Goal: Download file/media

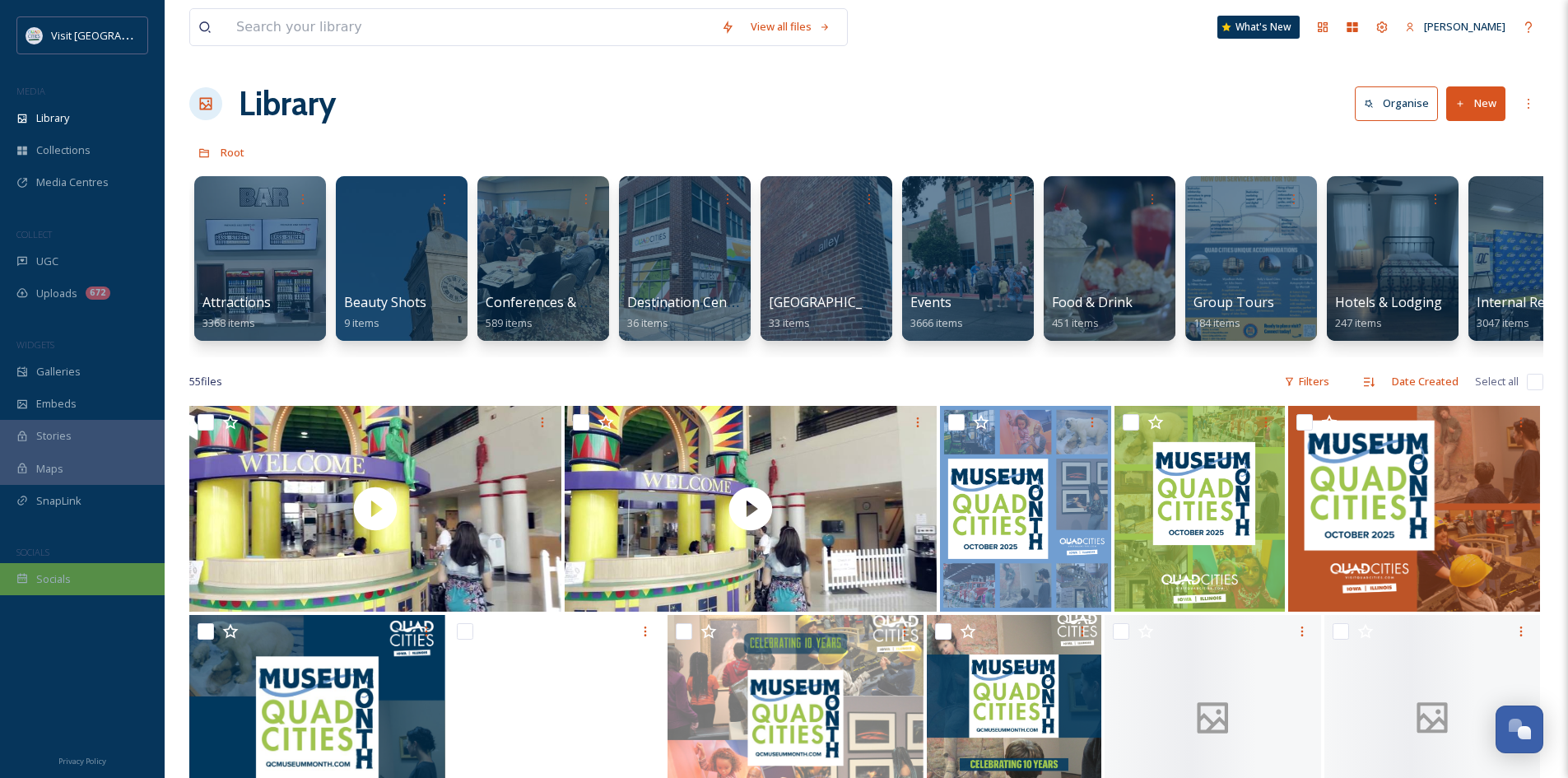
click at [72, 572] on div "Socials" at bounding box center [82, 578] width 164 height 32
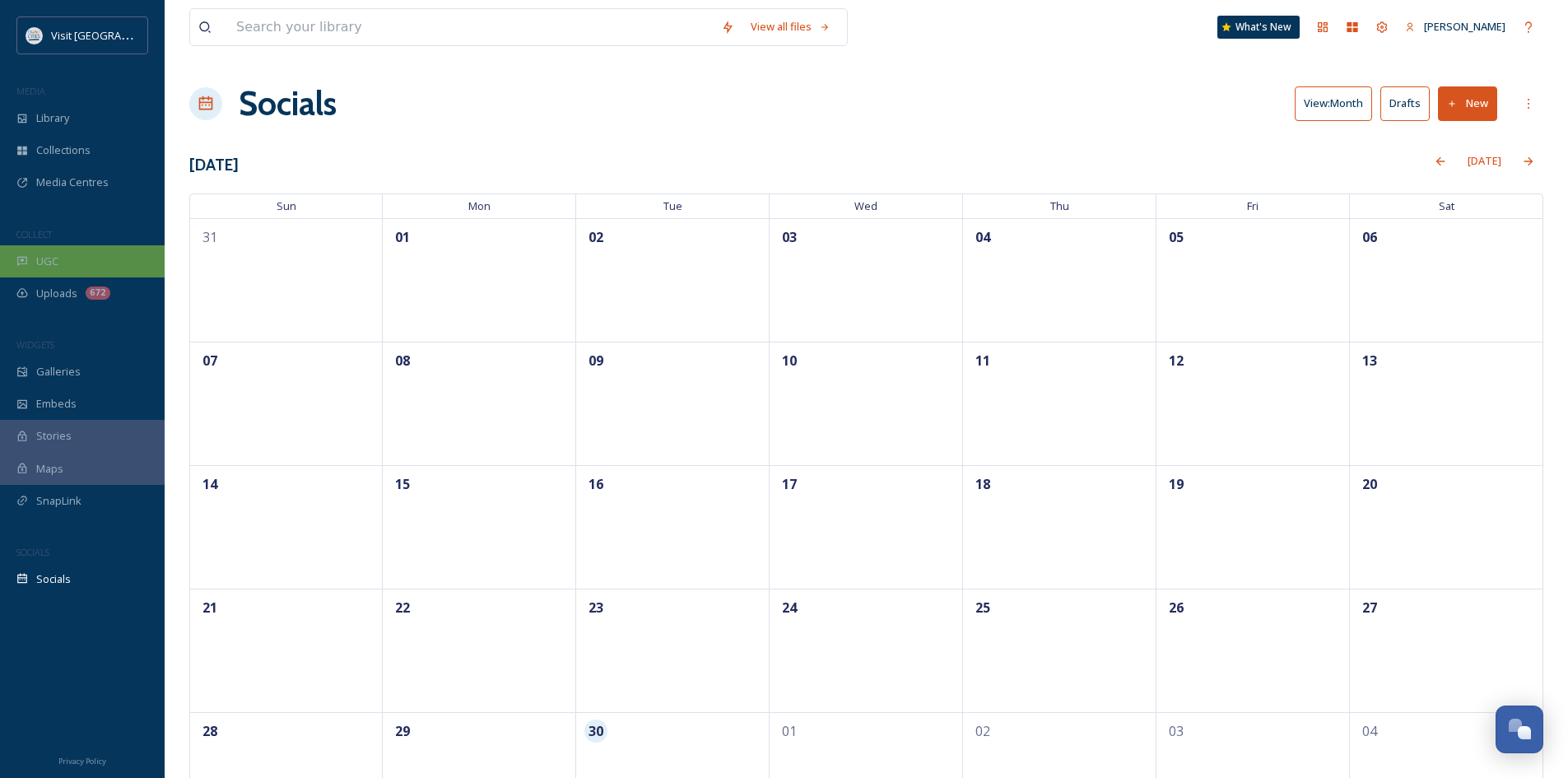
click at [56, 253] on span "UGC" at bounding box center [47, 261] width 22 height 16
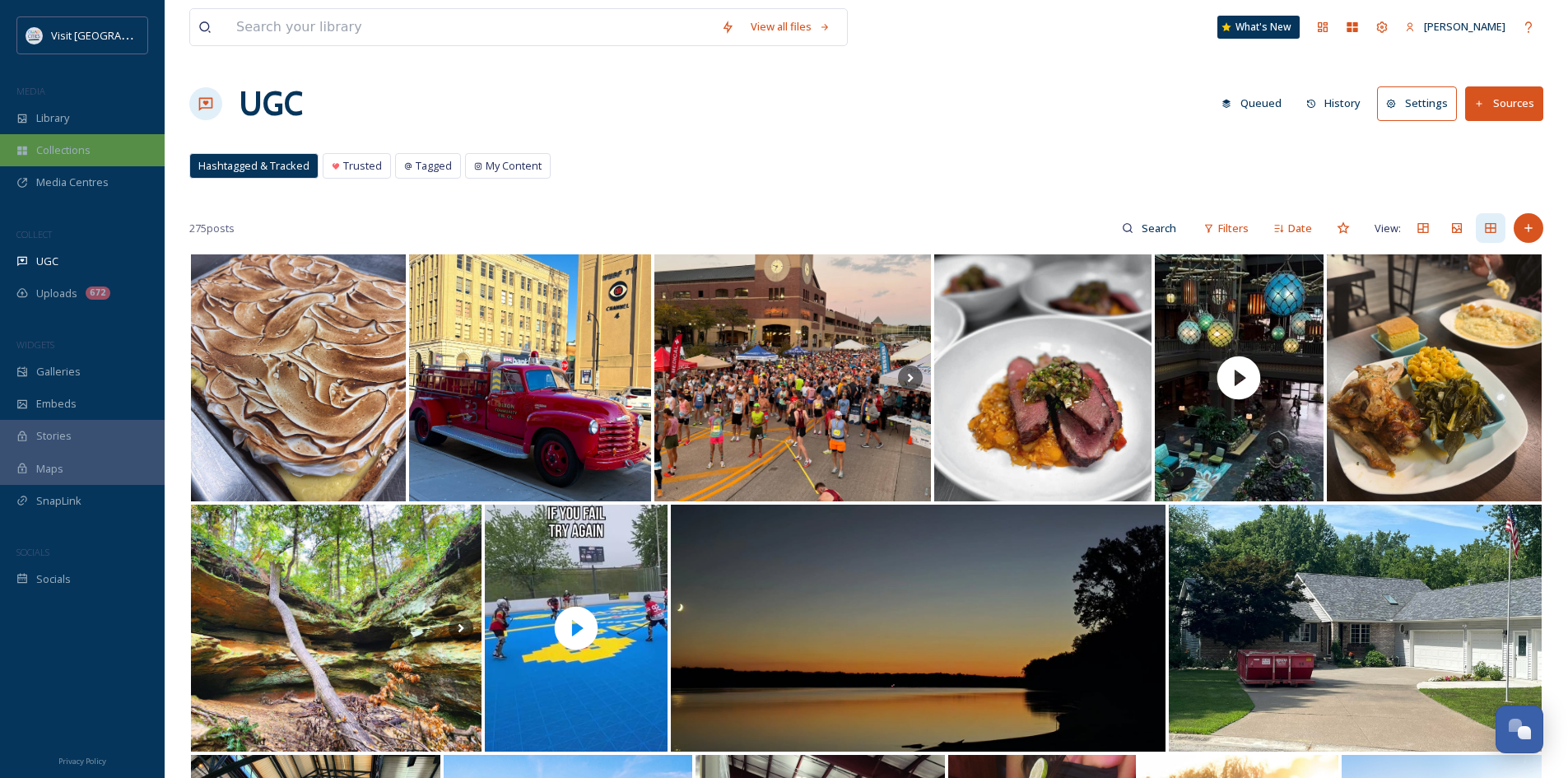
click at [83, 163] on div "Collections" at bounding box center [82, 150] width 164 height 32
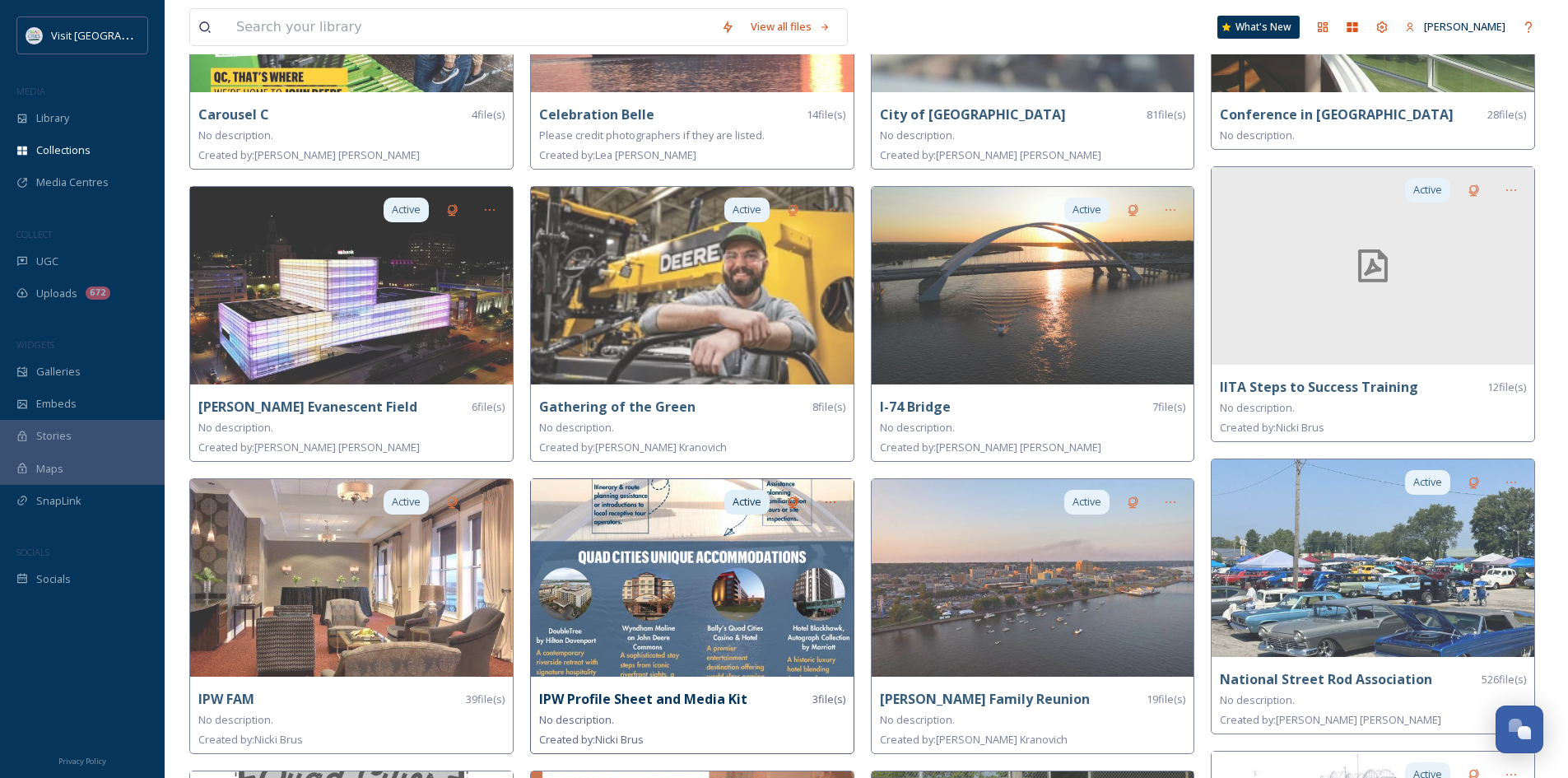
scroll to position [1140, 0]
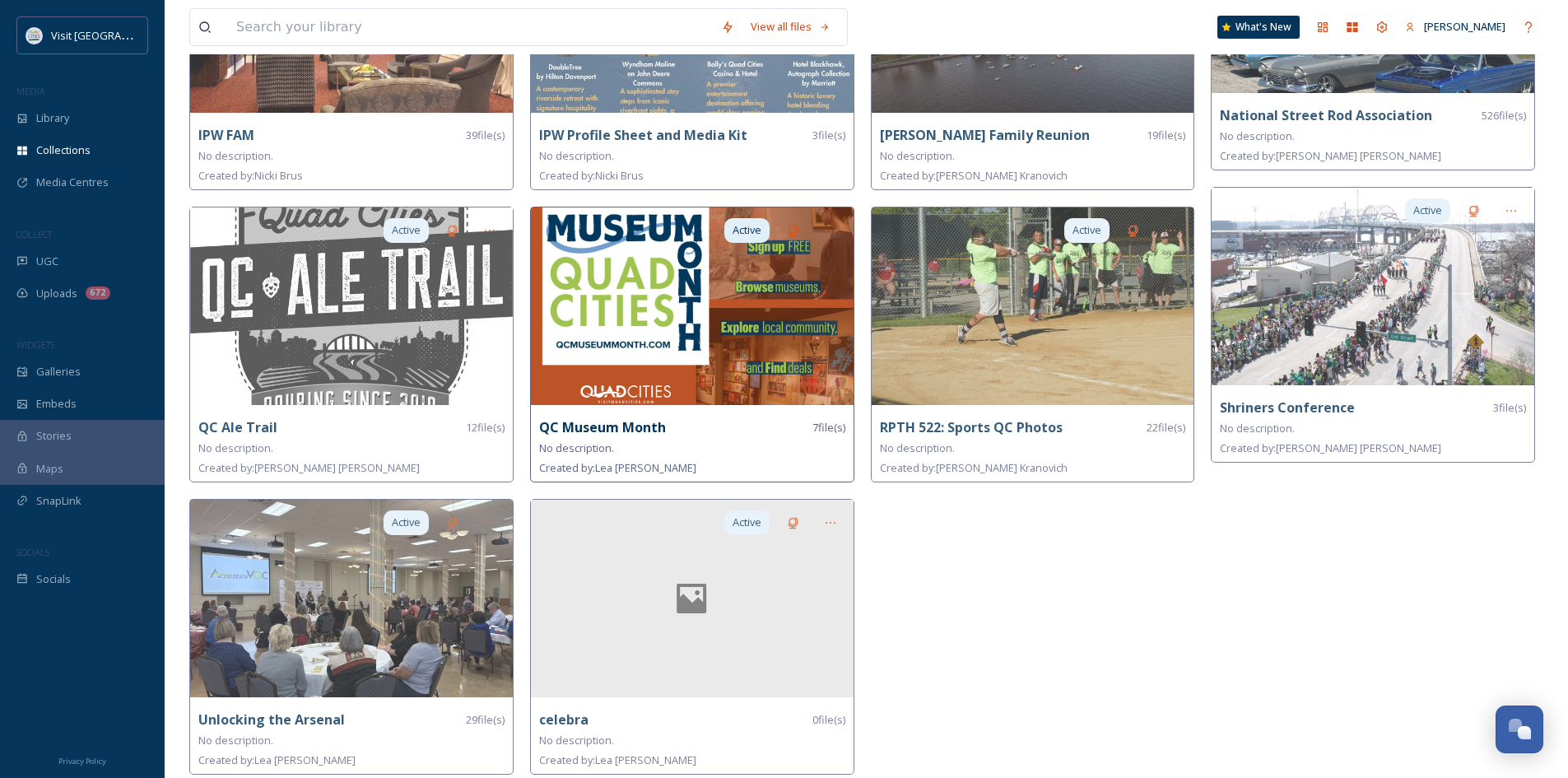
click at [603, 429] on strong "QC Museum Month" at bounding box center [602, 427] width 127 height 19
click at [667, 350] on img at bounding box center [691, 306] width 323 height 198
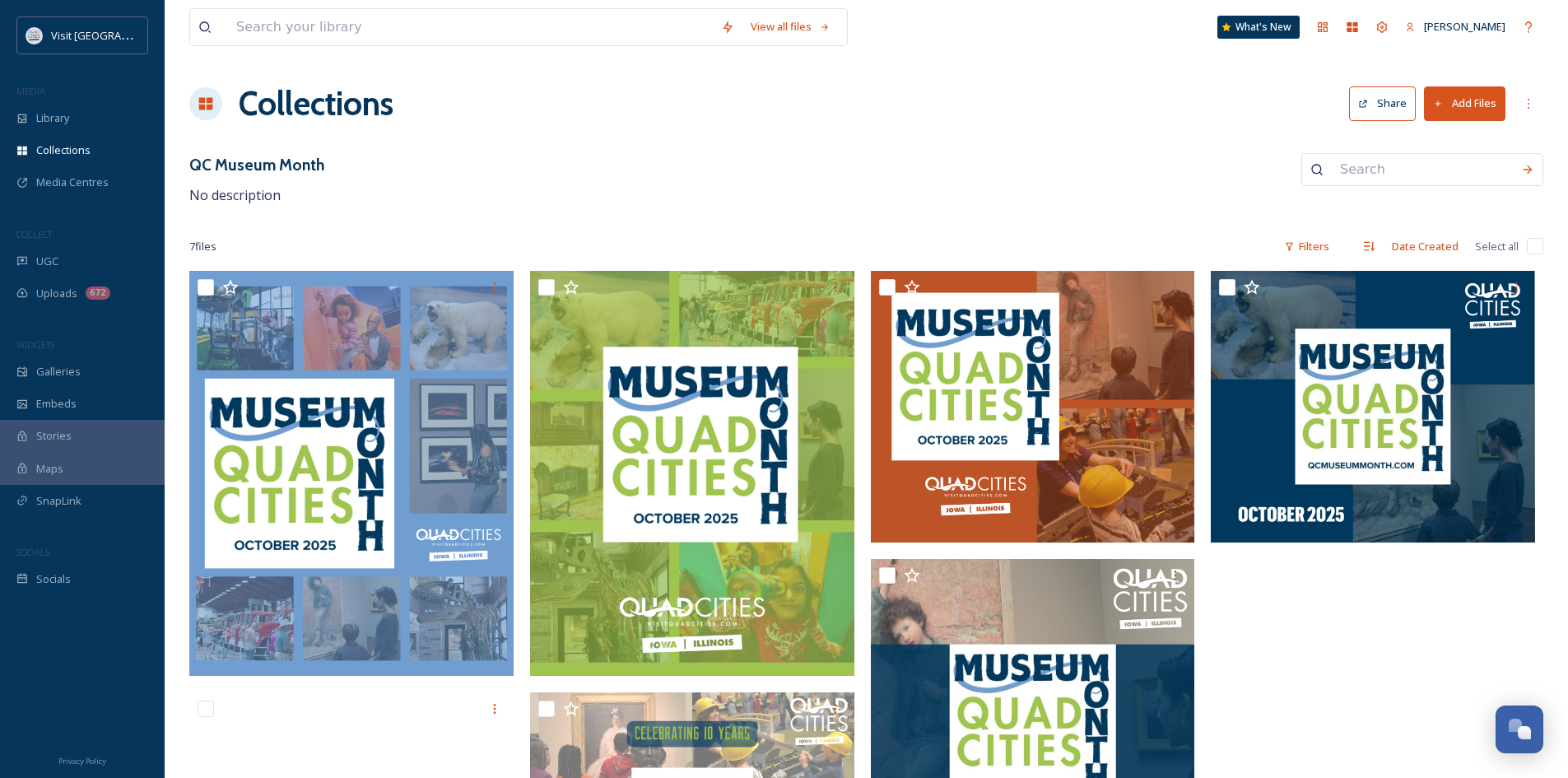
click at [1485, 97] on button "Add Files" at bounding box center [1464, 104] width 82 height 34
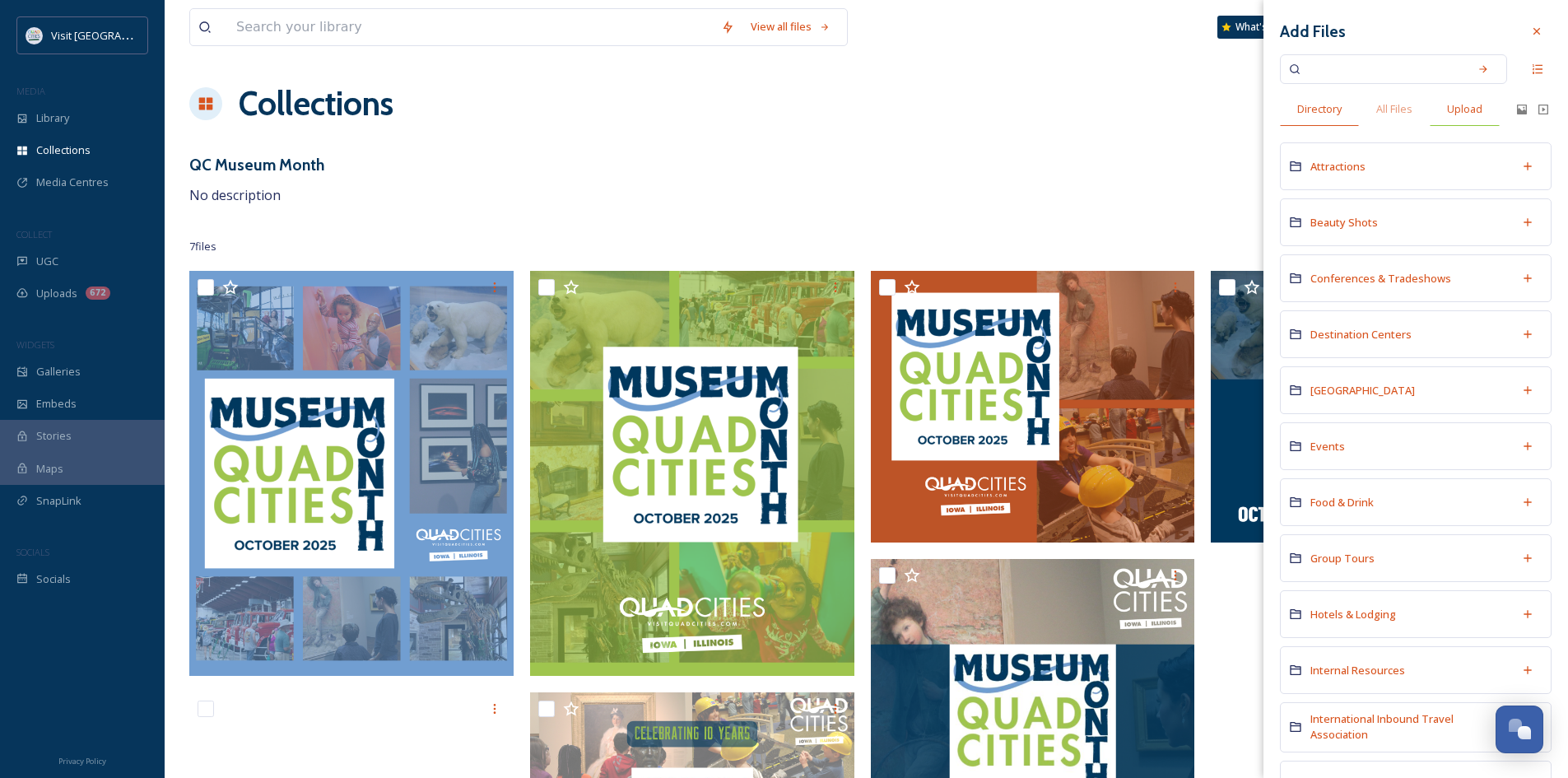
click at [1464, 115] on span "Upload" at bounding box center [1464, 109] width 35 height 16
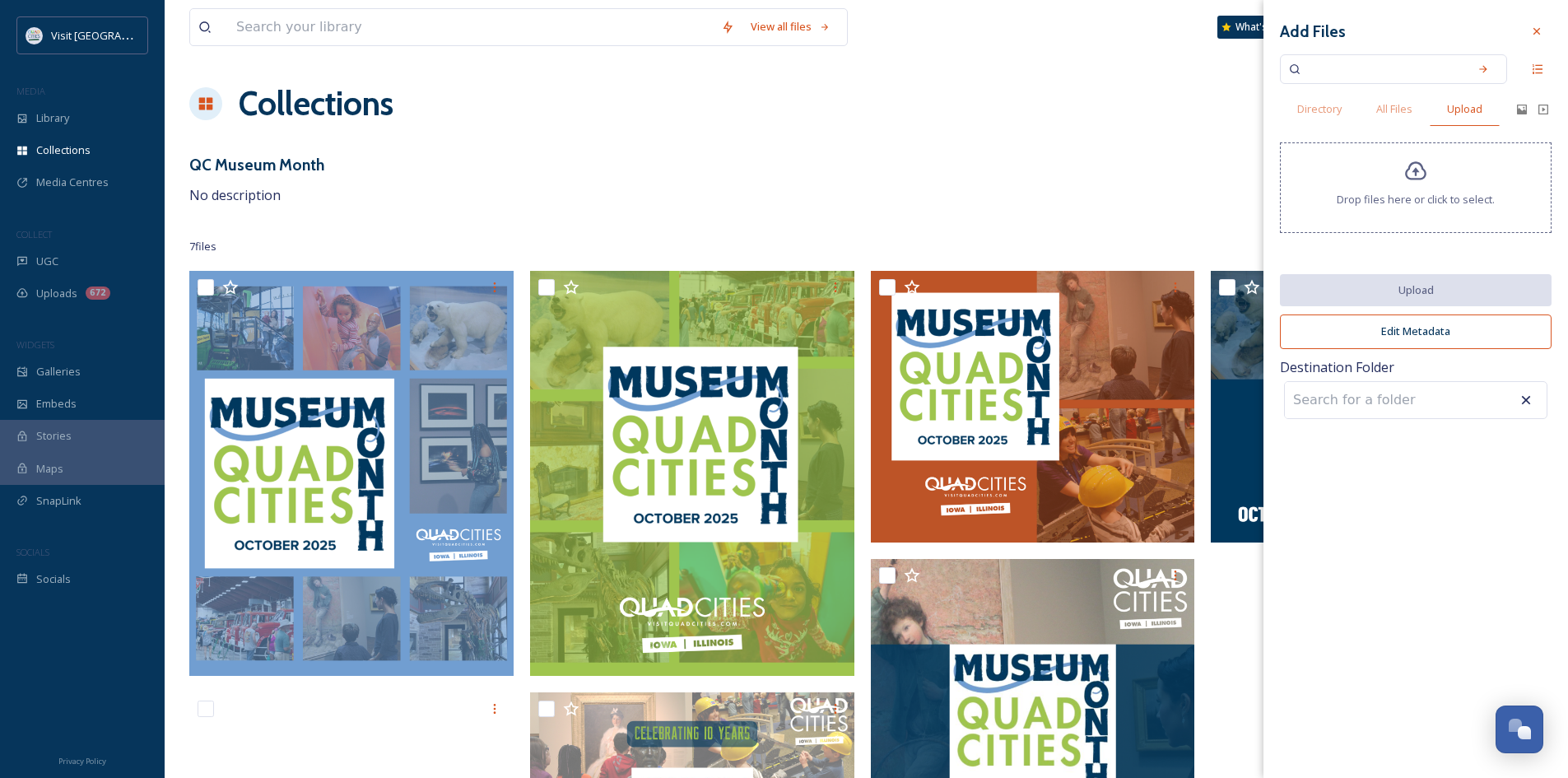
click at [1416, 181] on icon at bounding box center [1416, 172] width 24 height 24
click at [1405, 189] on div "Drop files here or click to select." at bounding box center [1416, 188] width 272 height 91
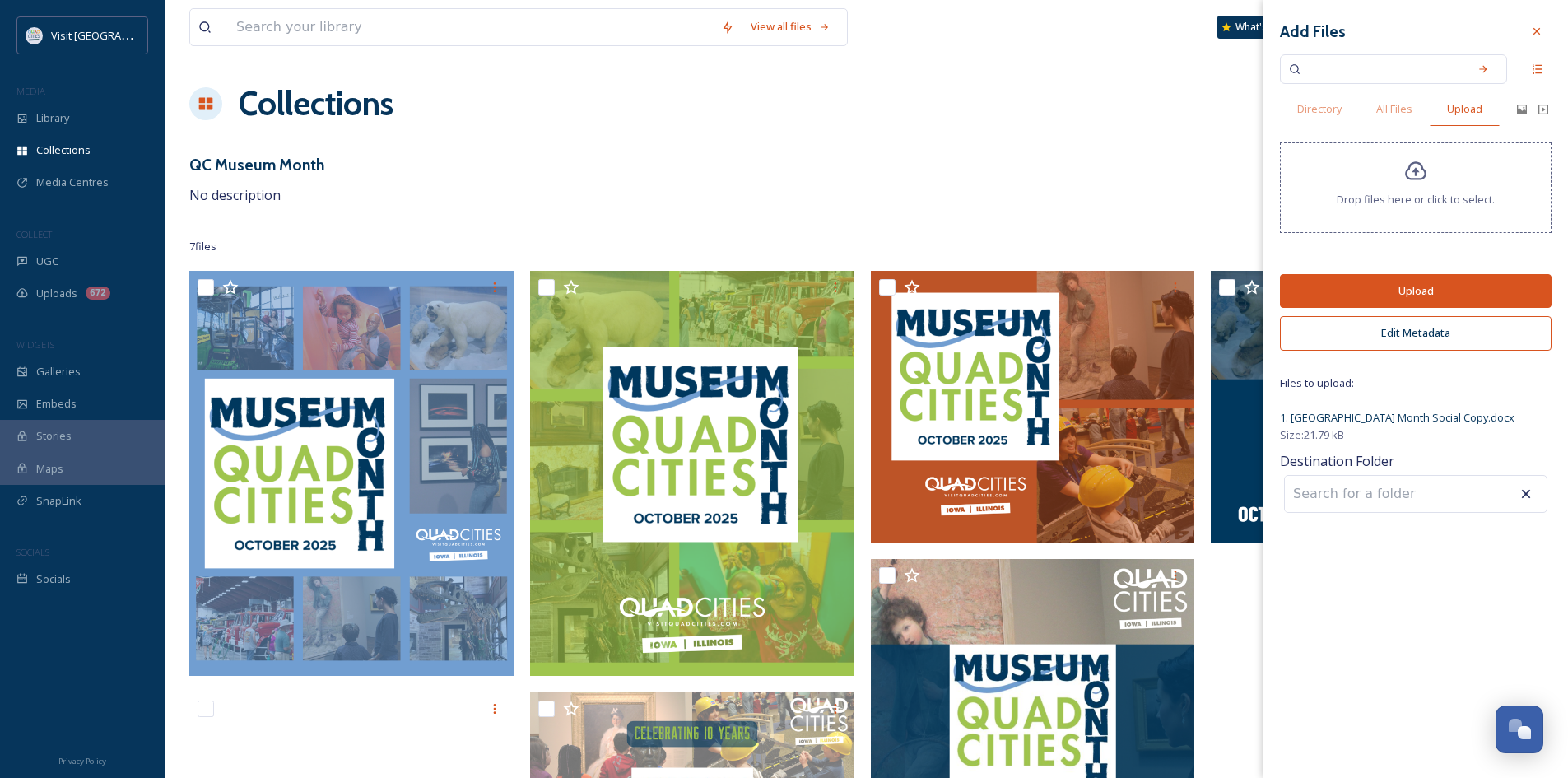
click at [1400, 295] on button "Upload" at bounding box center [1416, 290] width 272 height 34
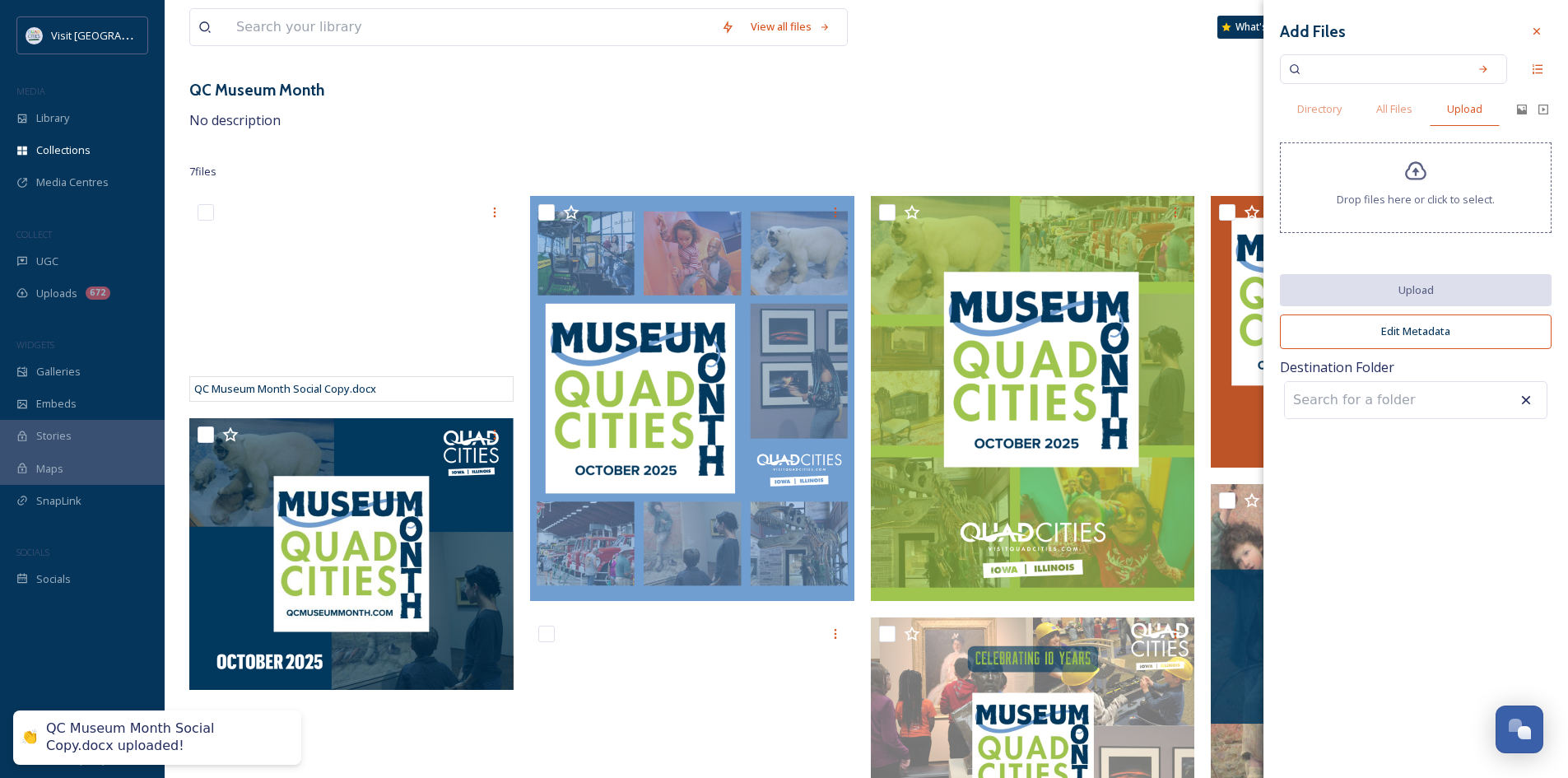
scroll to position [194, 0]
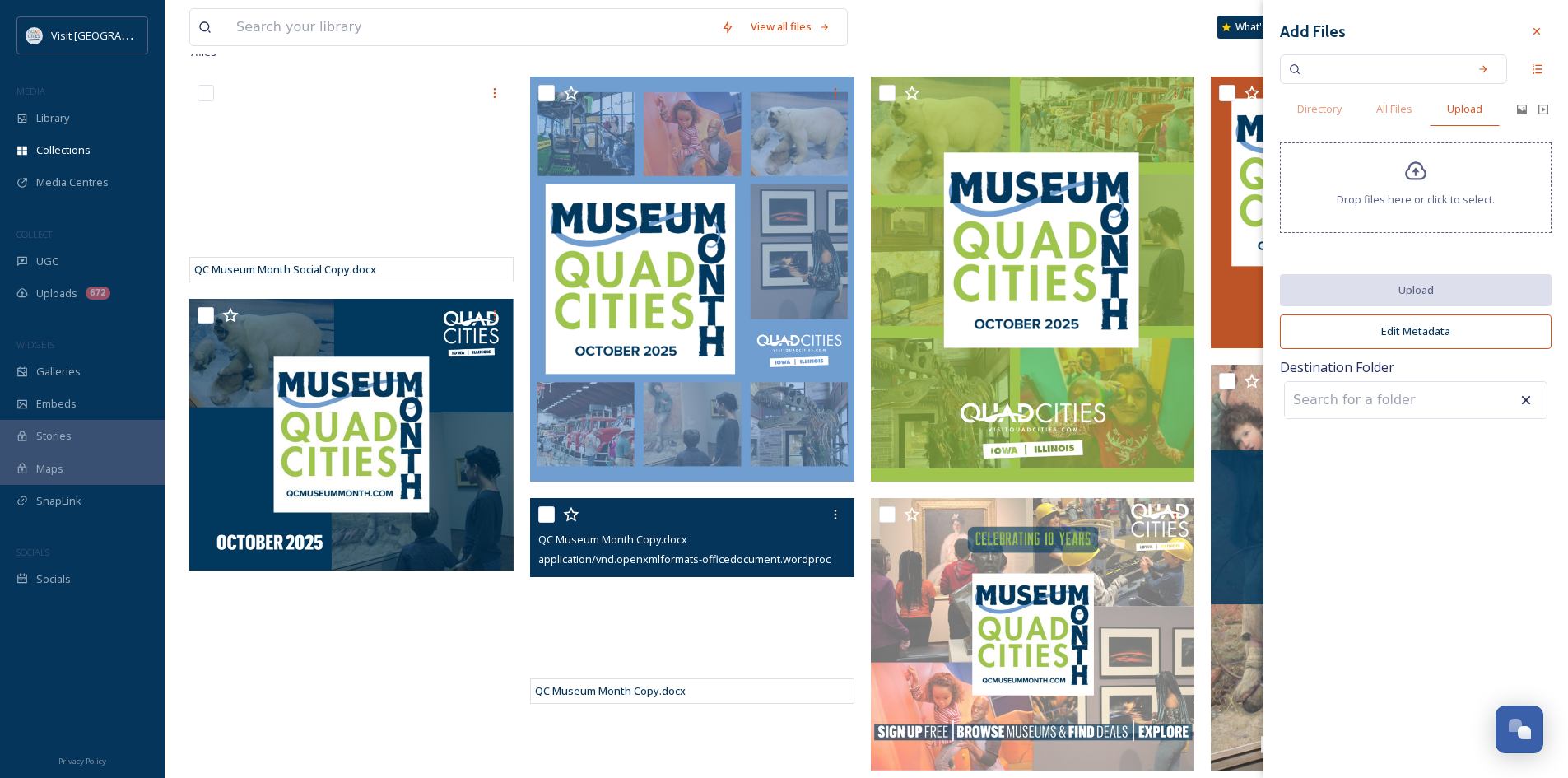
click at [551, 516] on input "checkbox" at bounding box center [547, 514] width 17 height 17
checkbox input "true"
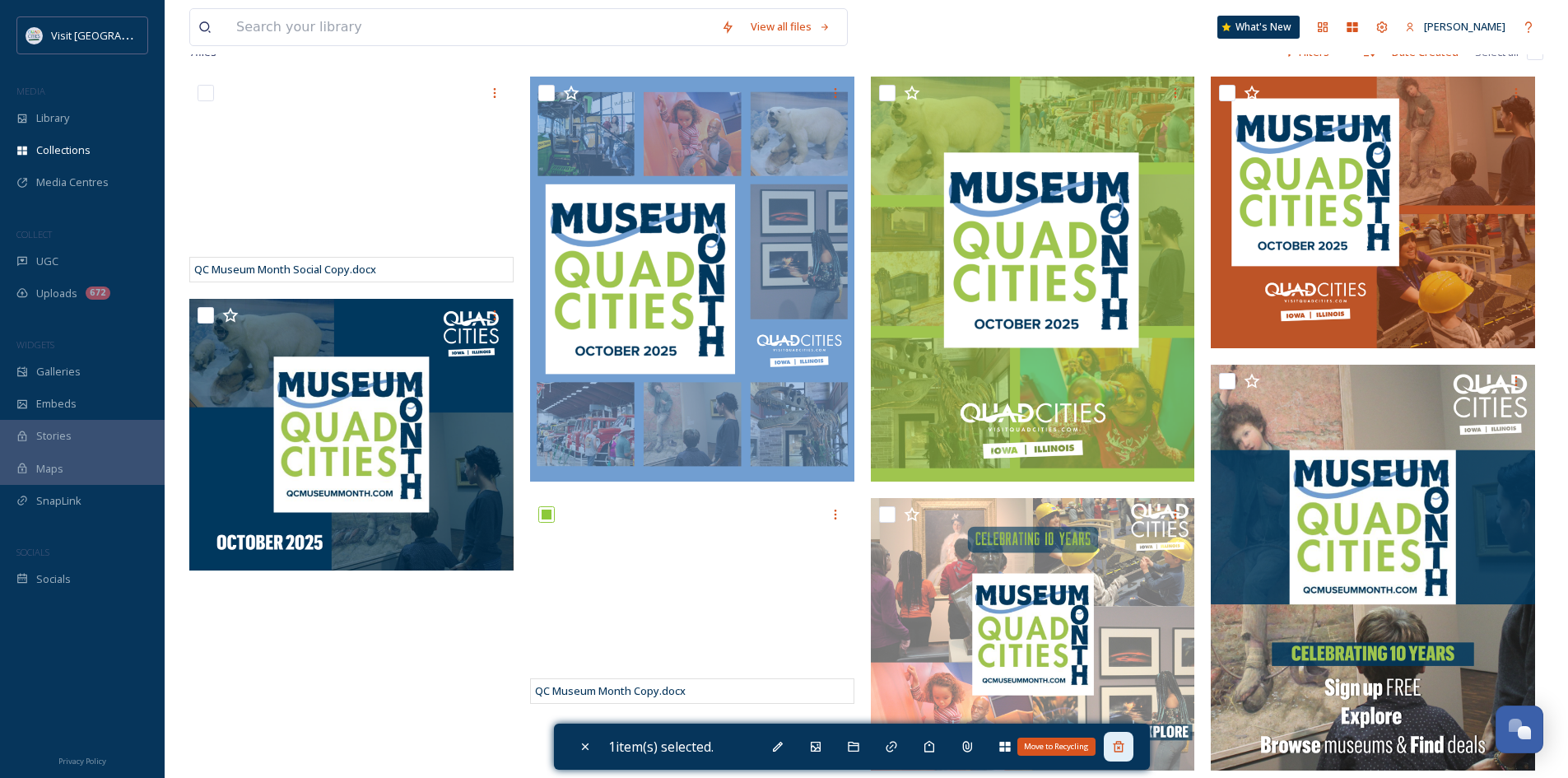
click at [1117, 746] on icon at bounding box center [1118, 747] width 13 height 13
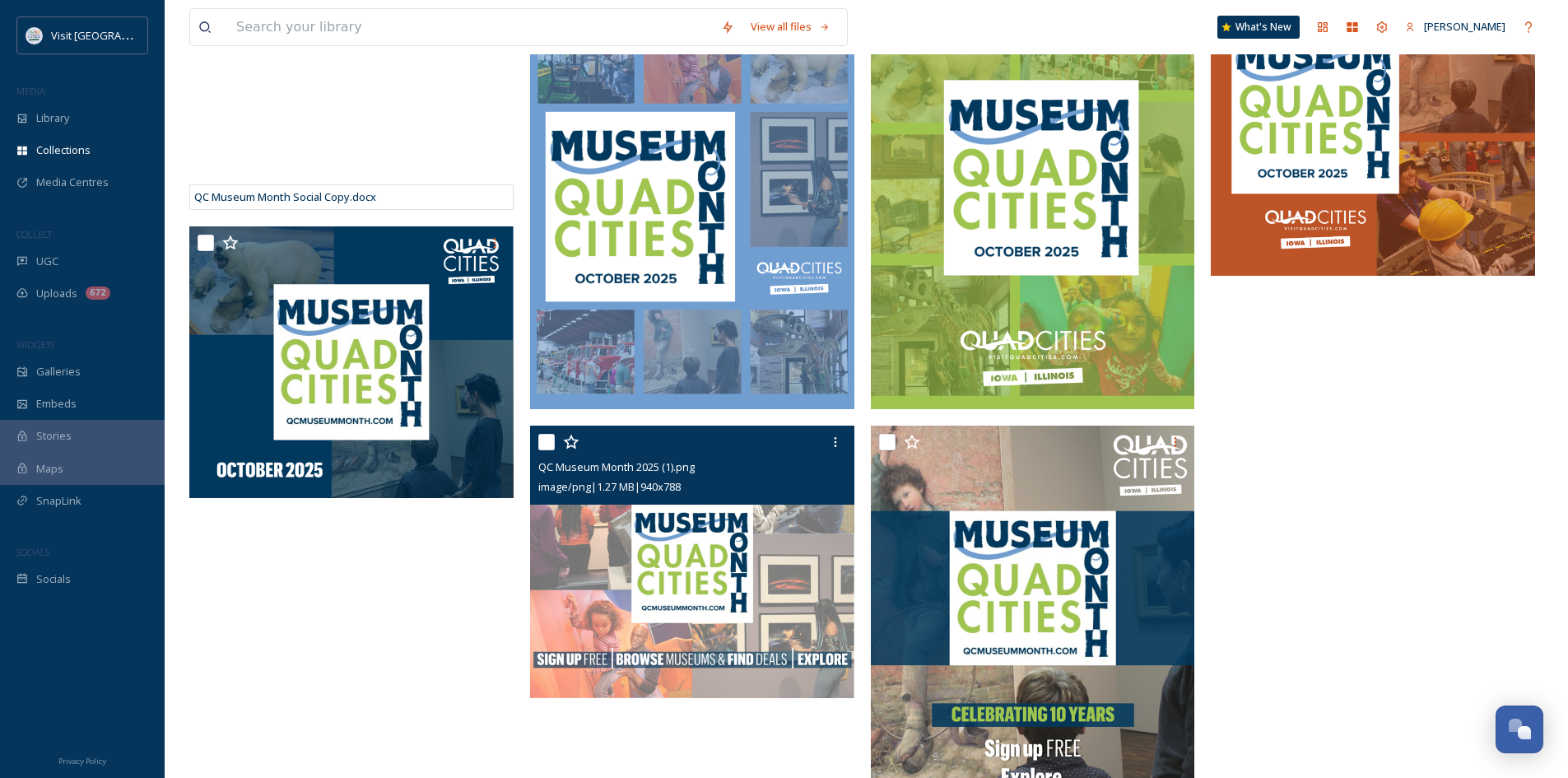
scroll to position [328, 0]
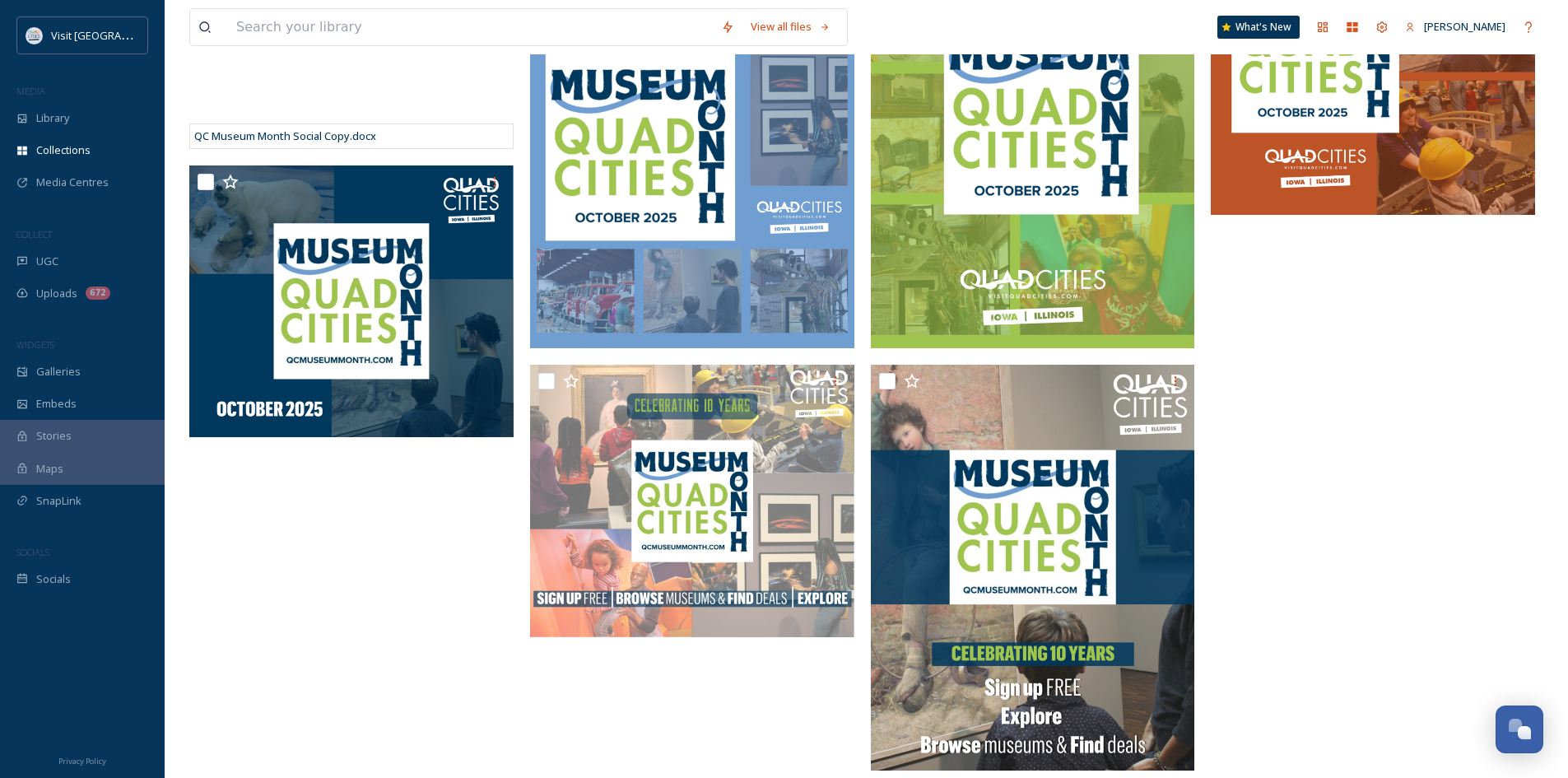
click at [439, 572] on div "QC Museum Month Social Copy.docx" at bounding box center [355, 361] width 333 height 835
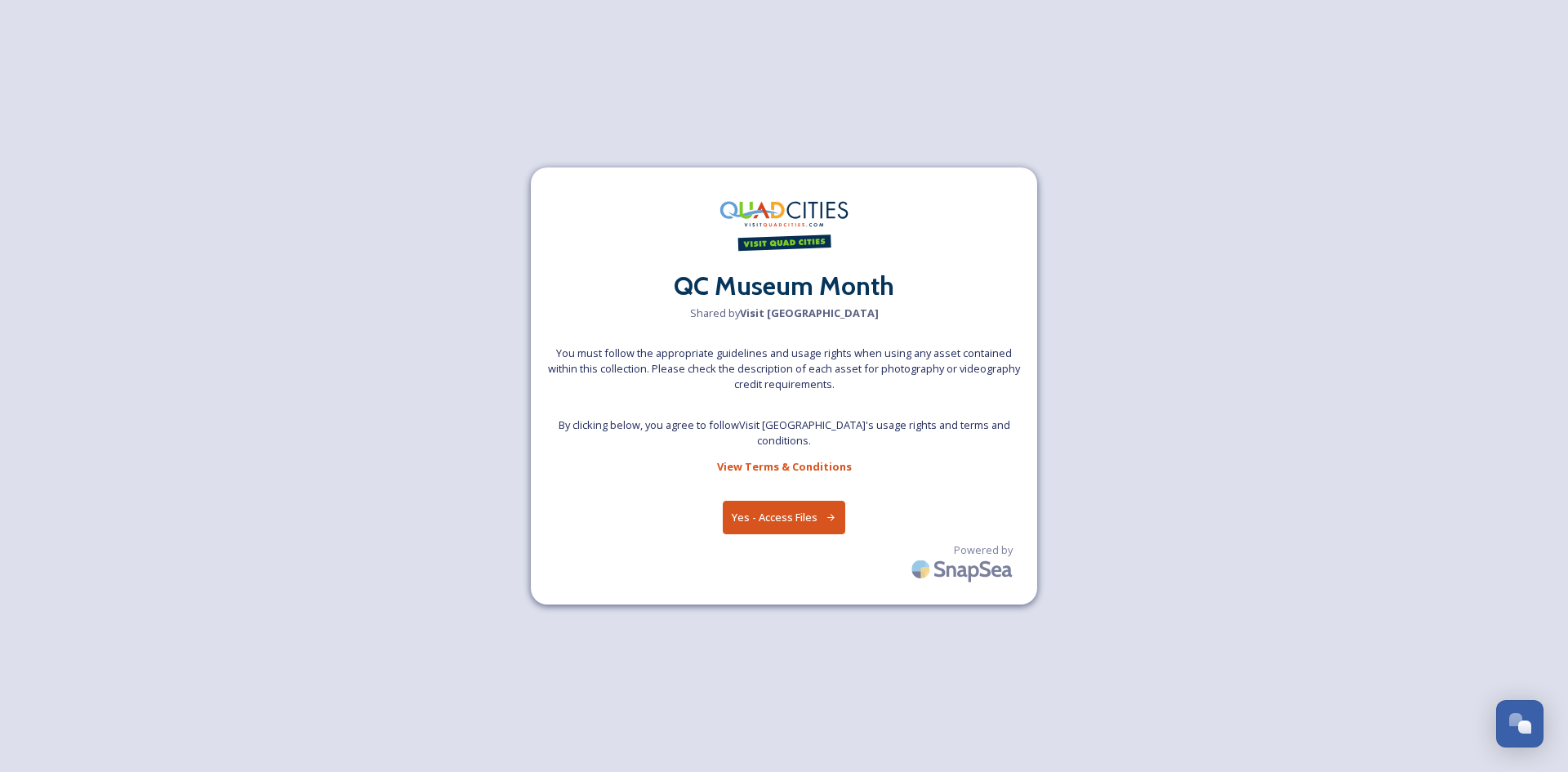
click at [767, 500] on button "Yes - Access Files" at bounding box center [784, 517] width 123 height 33
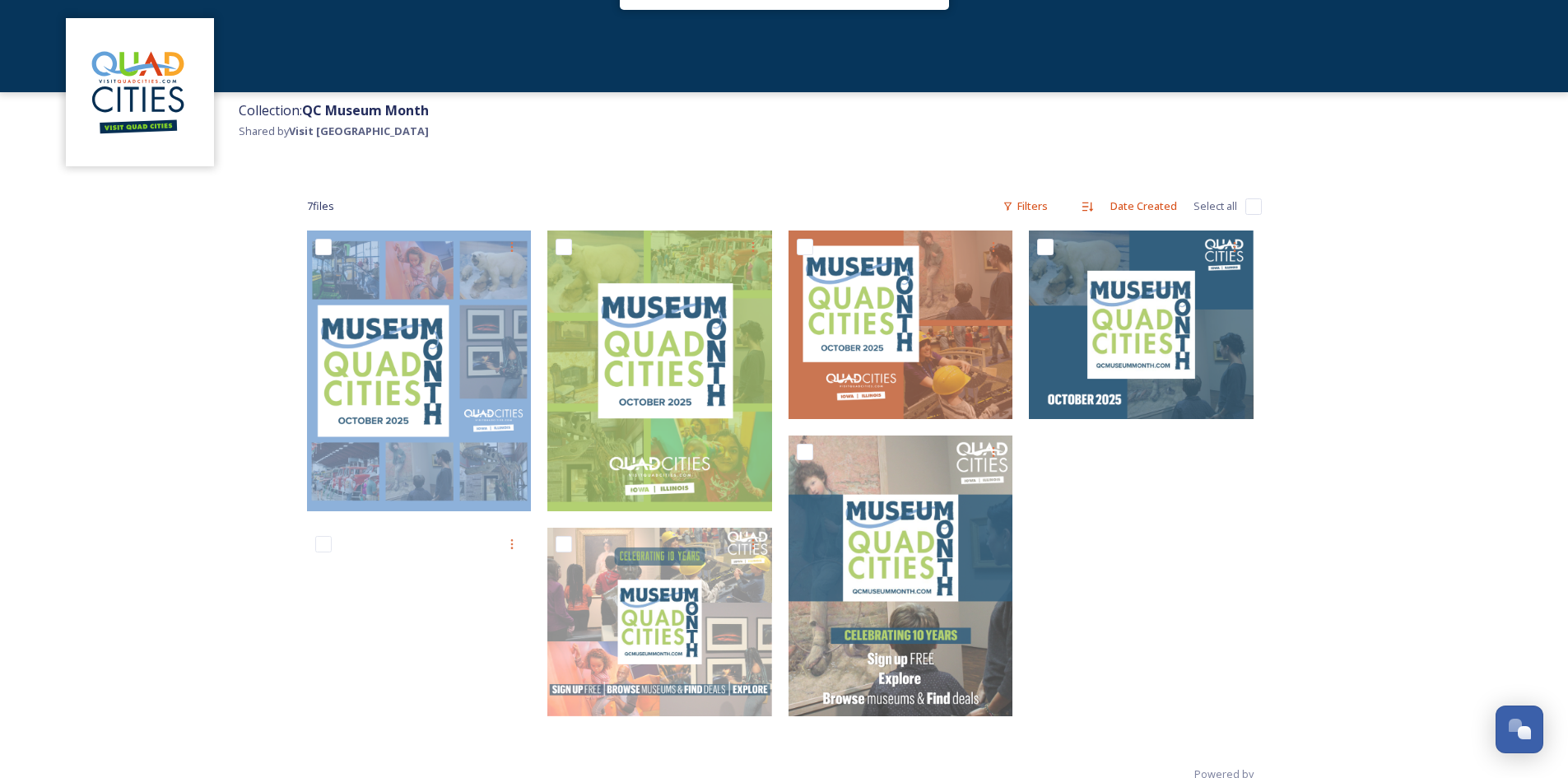
scroll to position [106, 0]
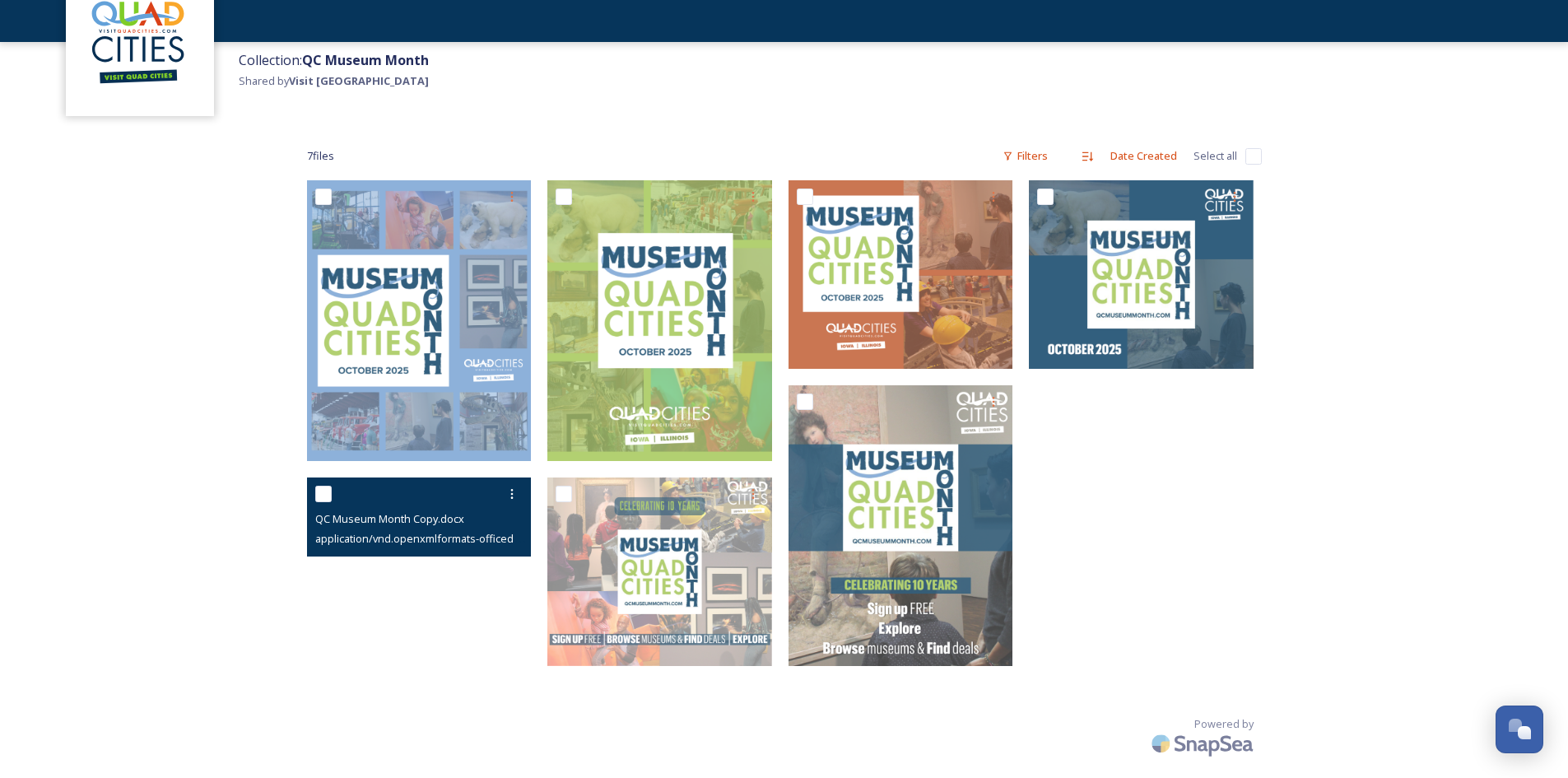
click at [406, 506] on div at bounding box center [421, 493] width 212 height 29
click at [511, 495] on icon at bounding box center [512, 494] width 13 height 13
click at [488, 536] on span "View File" at bounding box center [488, 530] width 43 height 16
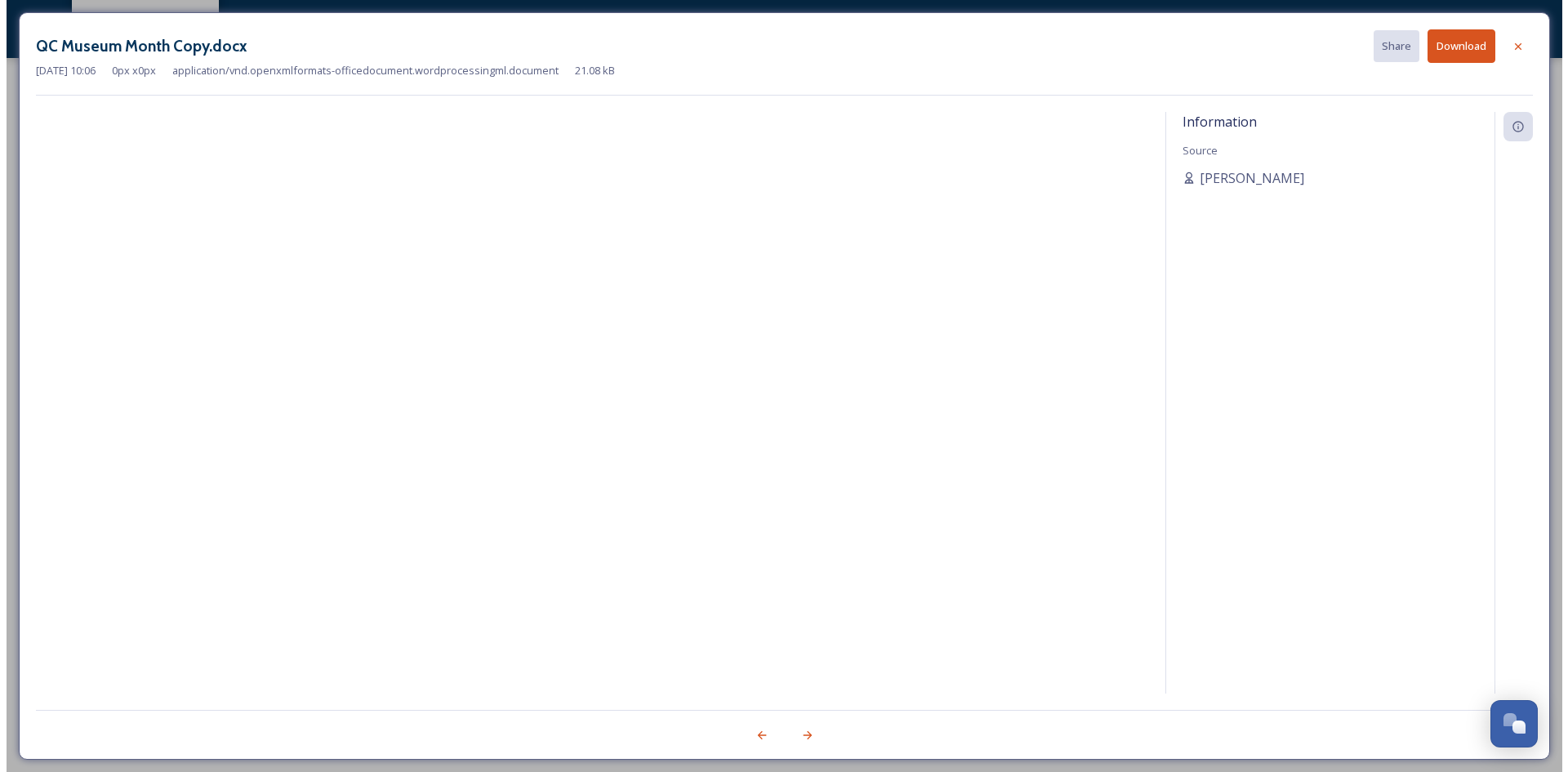
scroll to position [89, 0]
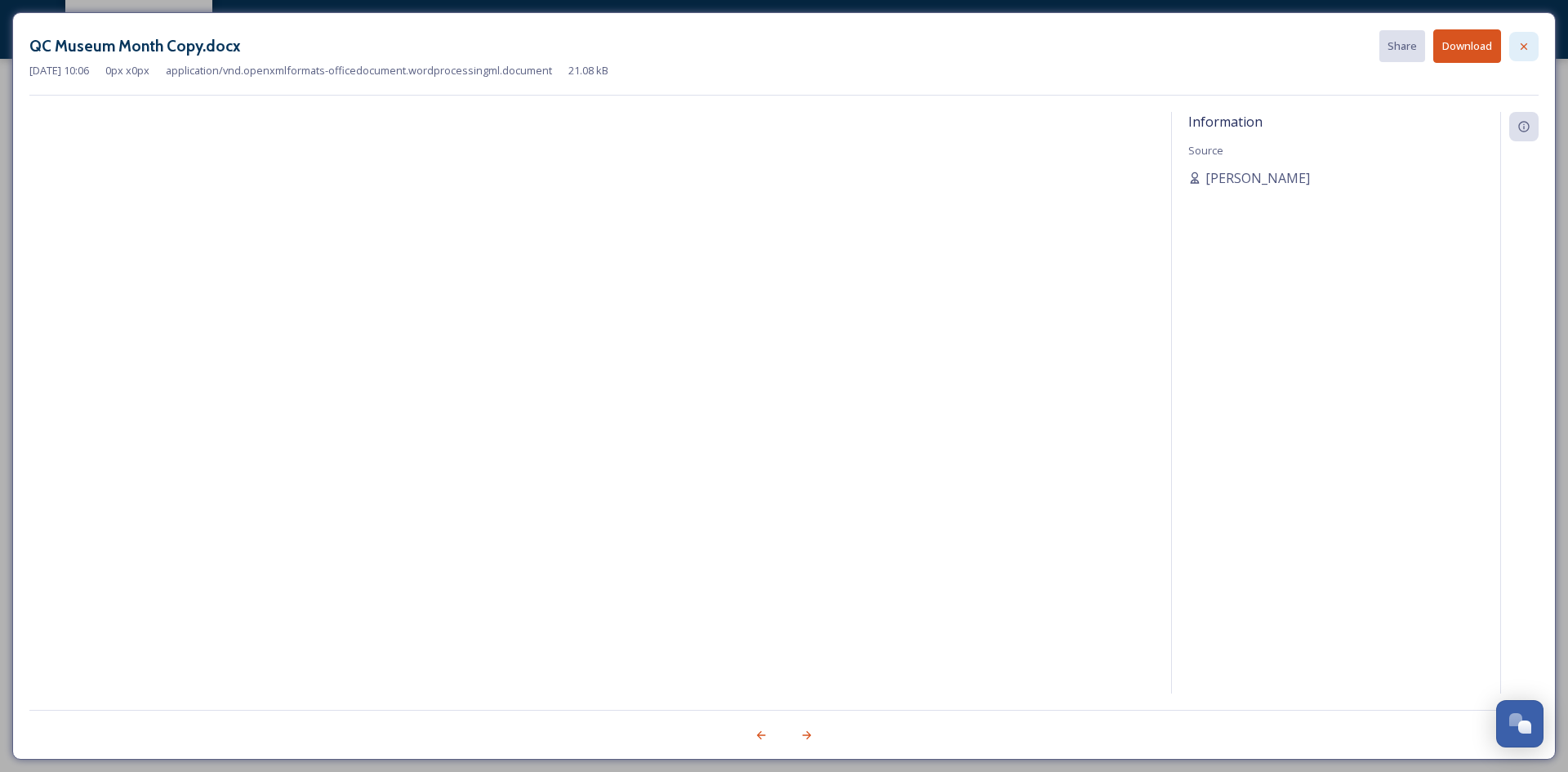
click at [1530, 45] on icon at bounding box center [1525, 47] width 13 height 13
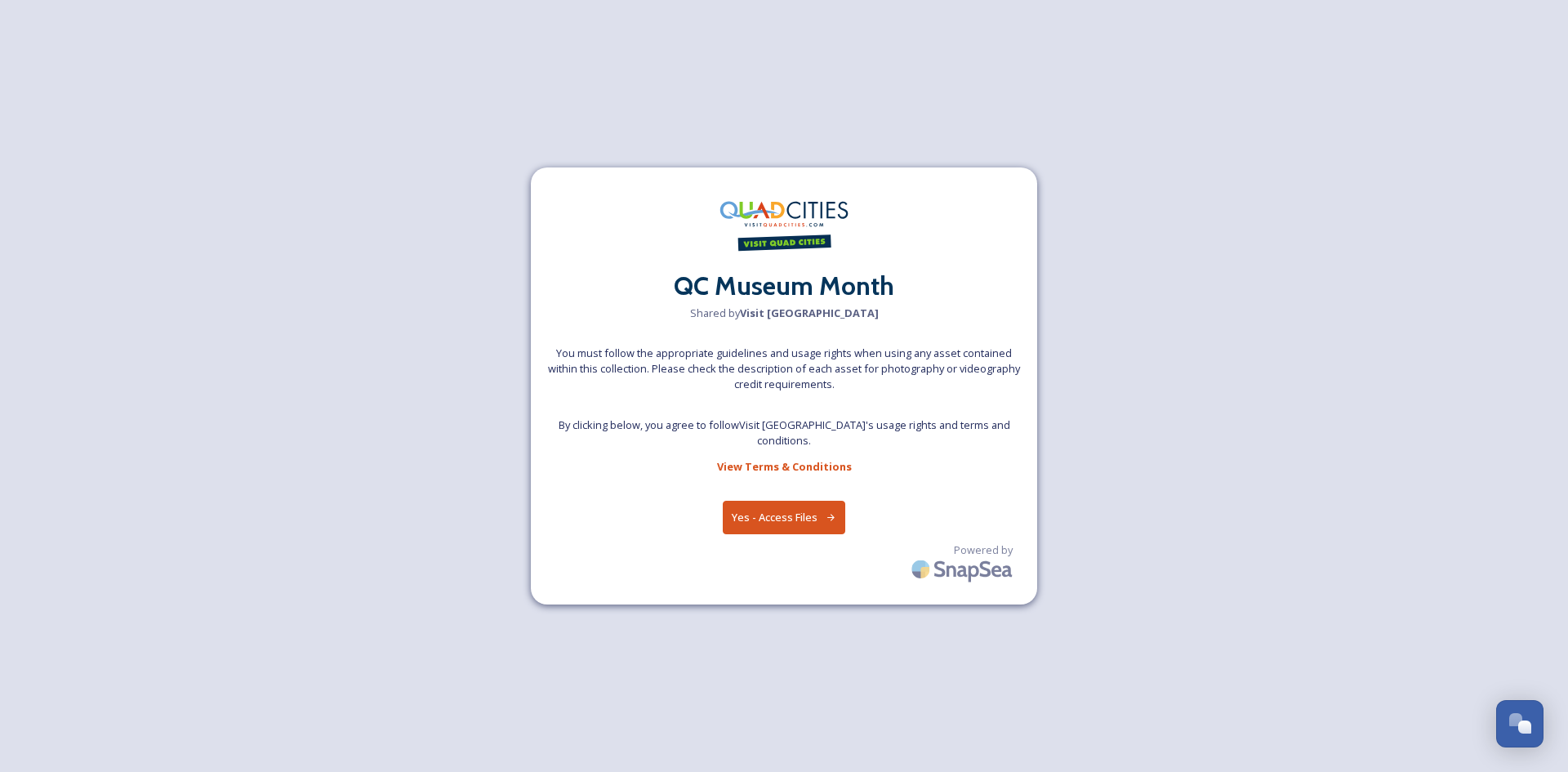
click at [807, 513] on button "Yes - Access Files" at bounding box center [784, 517] width 123 height 33
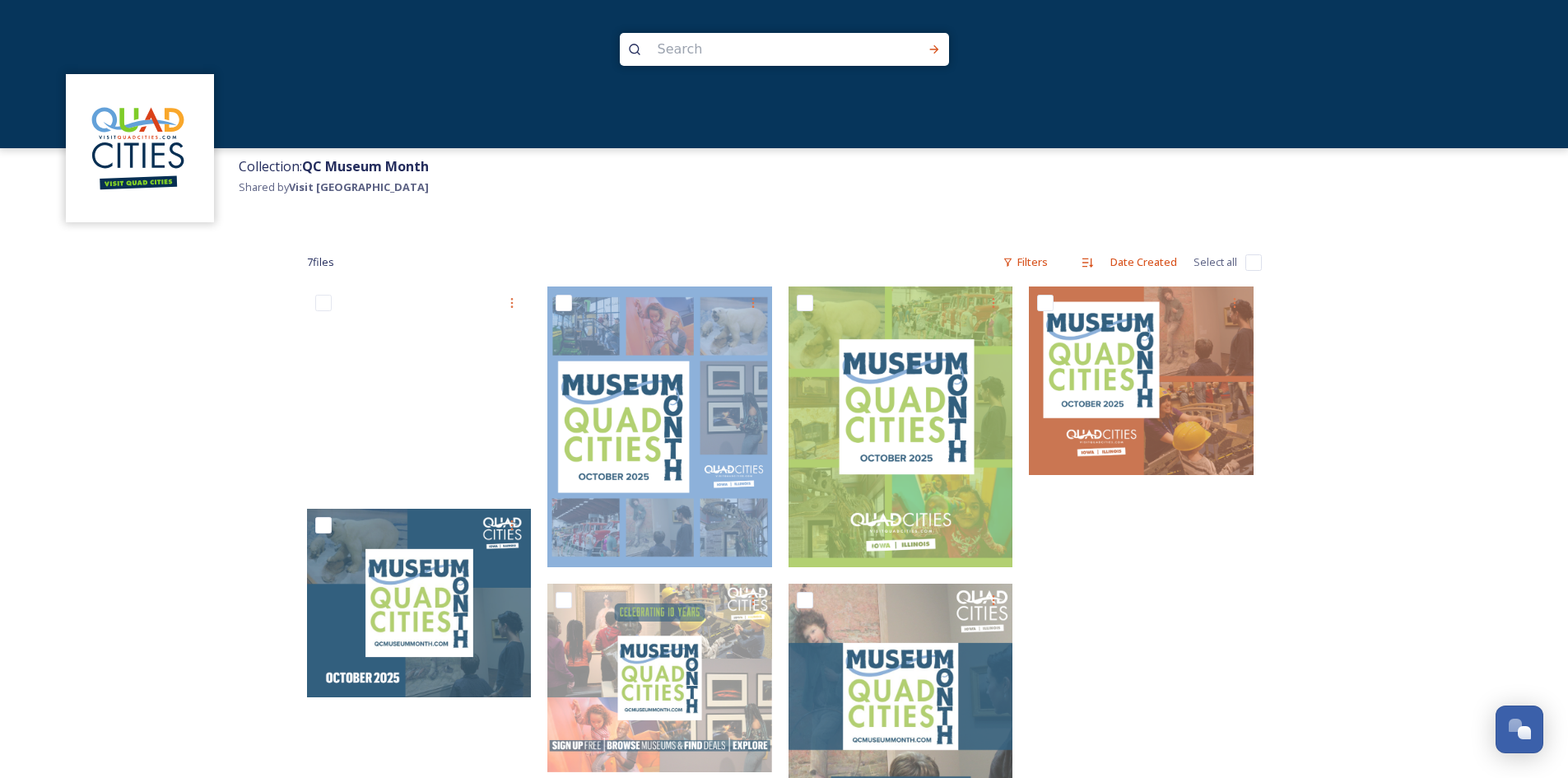
click at [265, 361] on div "Collection: QC Museum Month Shared by Visit Quad Cities 7 file s Filters Date C…" at bounding box center [784, 480] width 1568 height 961
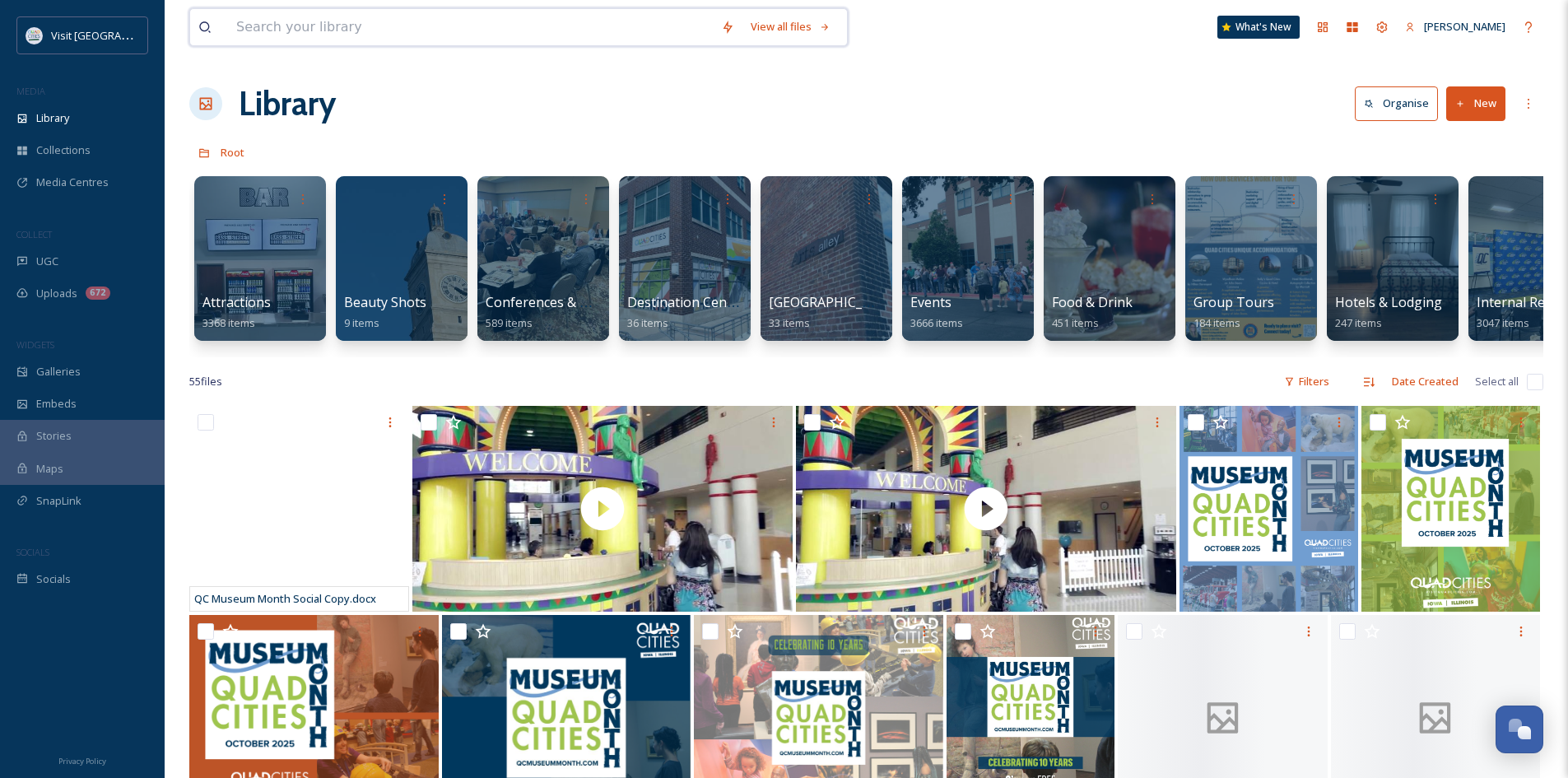
click at [323, 30] on input at bounding box center [471, 27] width 485 height 36
type input "fish"
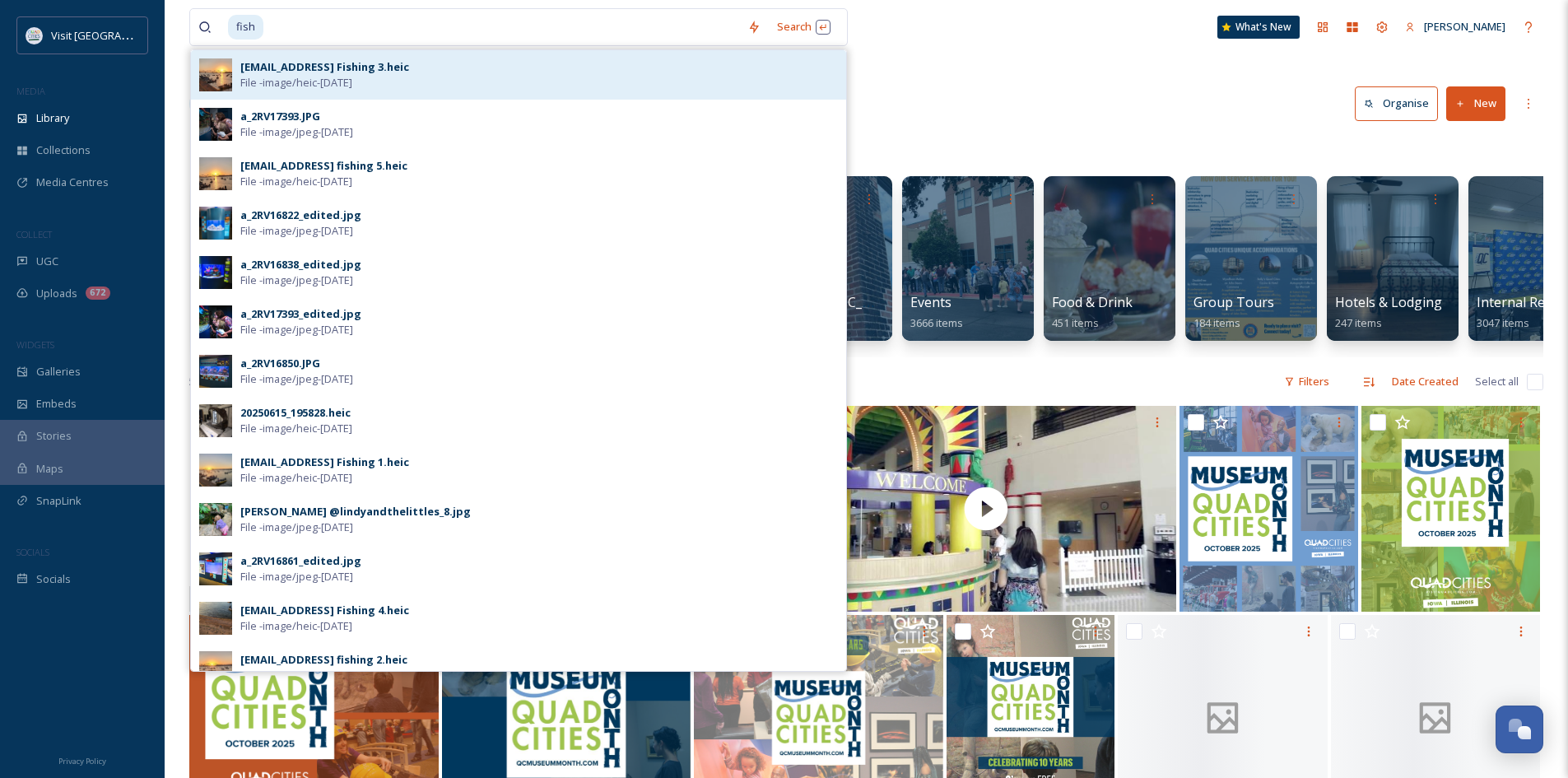
click at [321, 70] on div "[EMAIL_ADDRESS] Fishing 3.heic" at bounding box center [324, 67] width 168 height 16
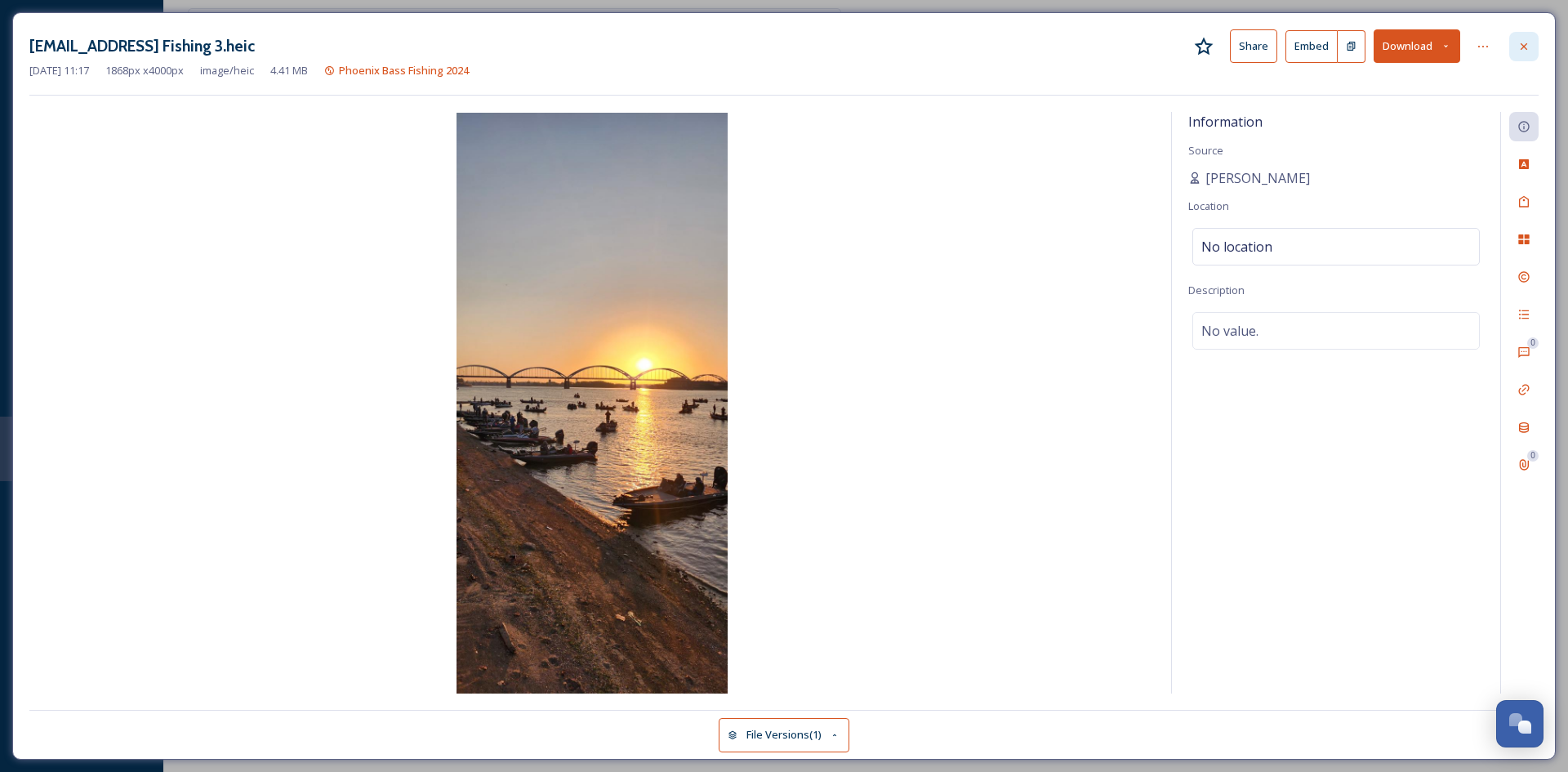
click at [1523, 43] on icon at bounding box center [1525, 47] width 13 height 13
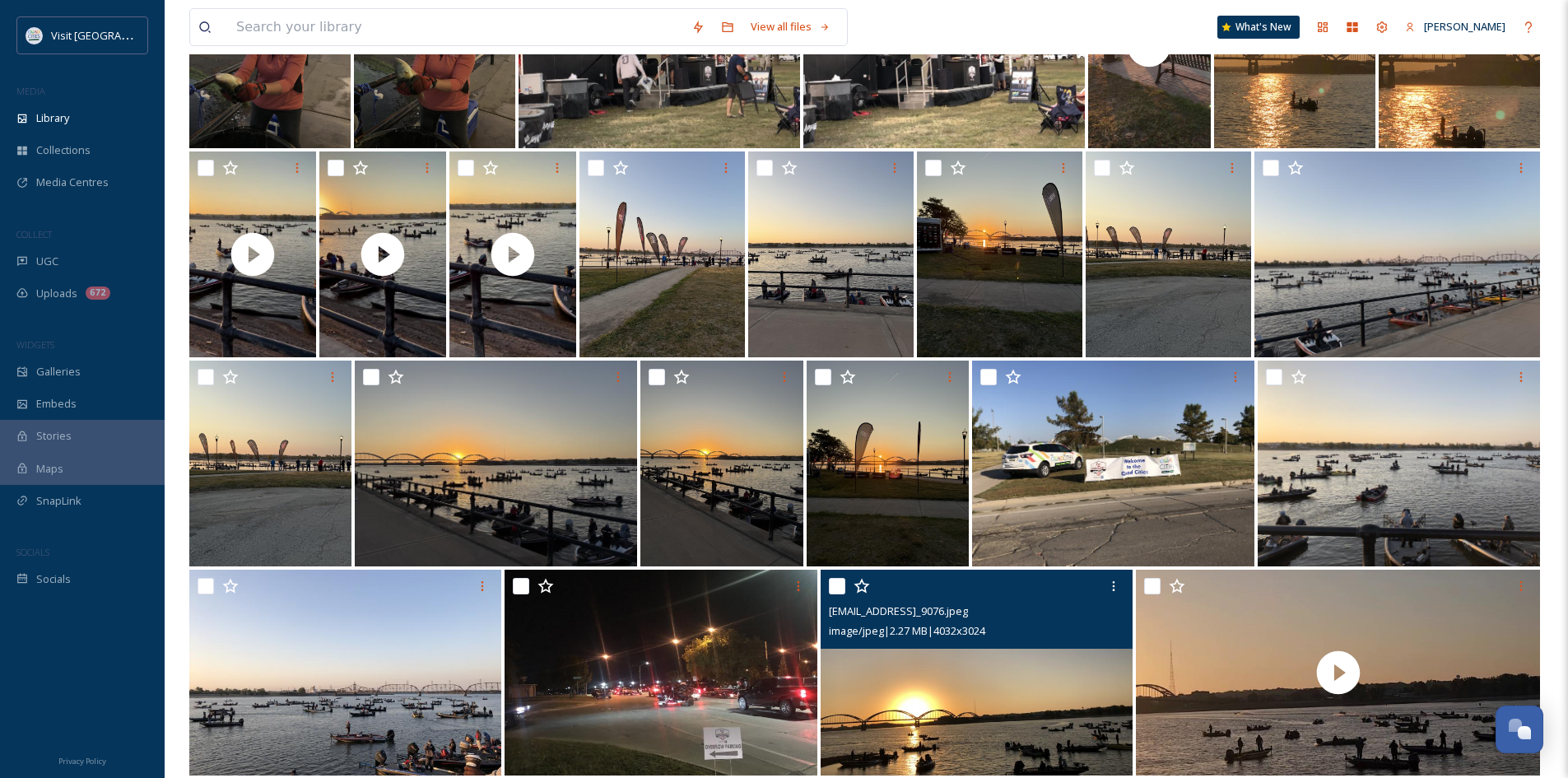
scroll to position [906, 0]
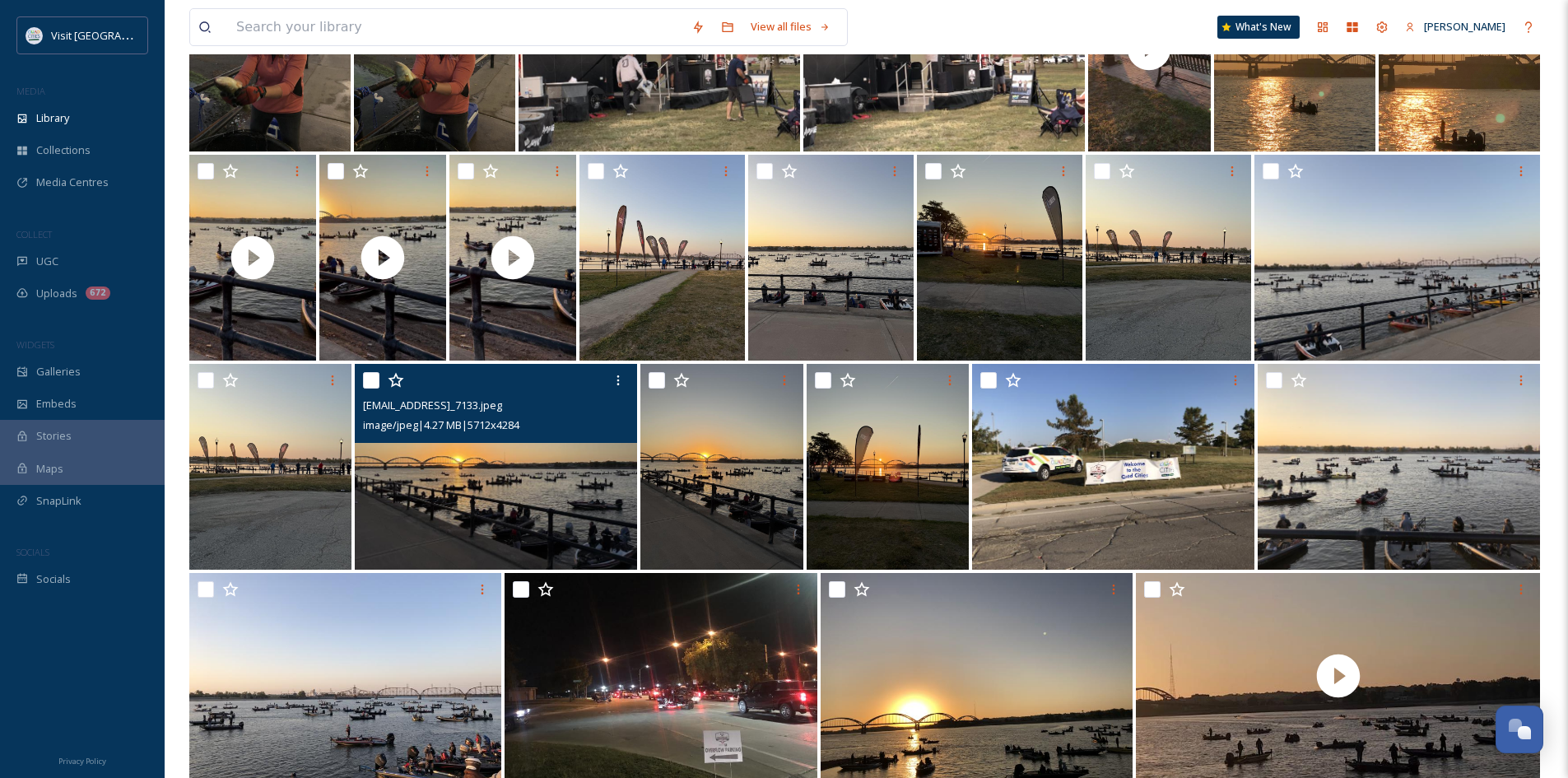
click at [547, 453] on img at bounding box center [495, 466] width 282 height 205
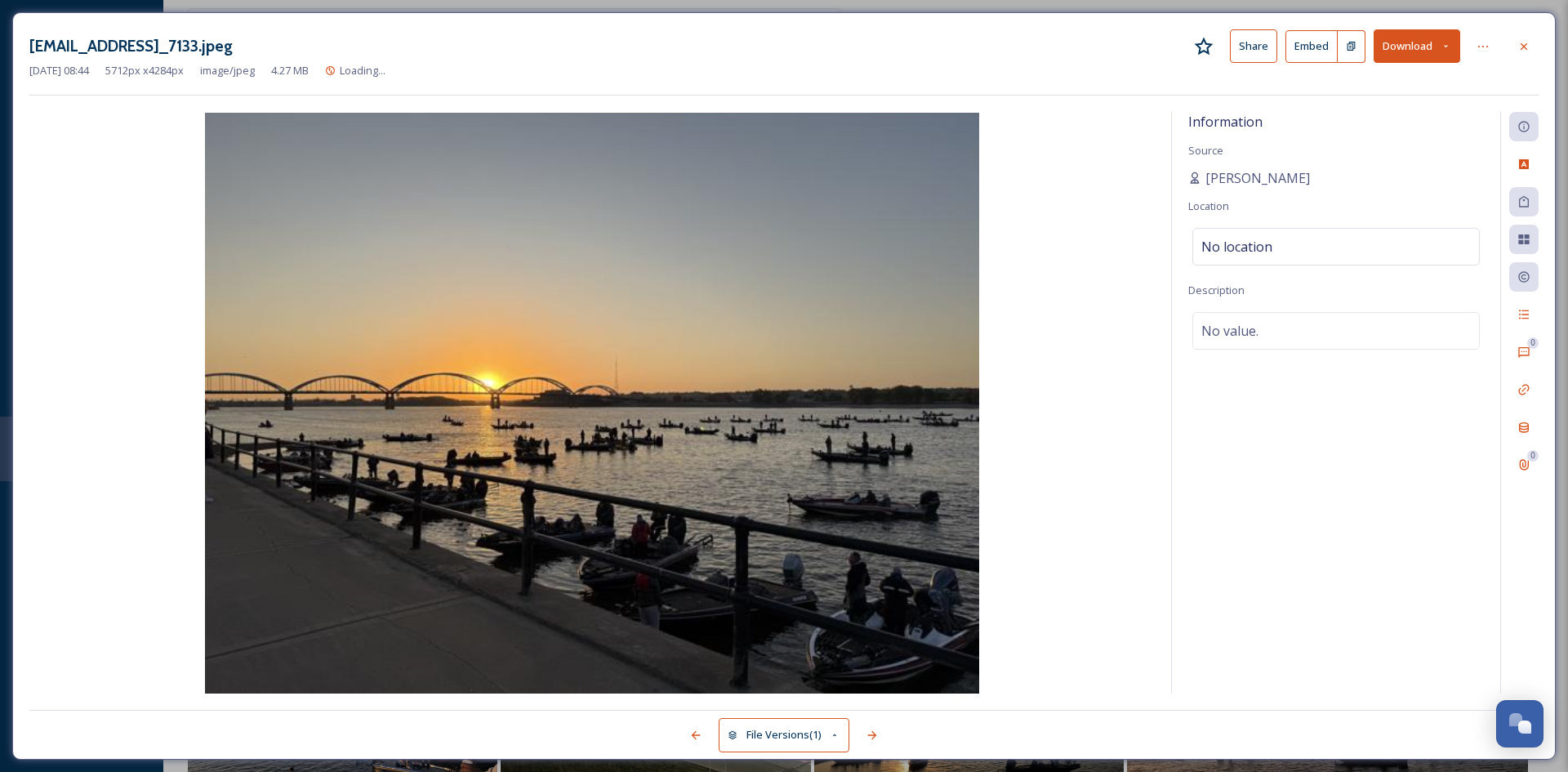
click at [1414, 44] on button "Download" at bounding box center [1418, 46] width 87 height 33
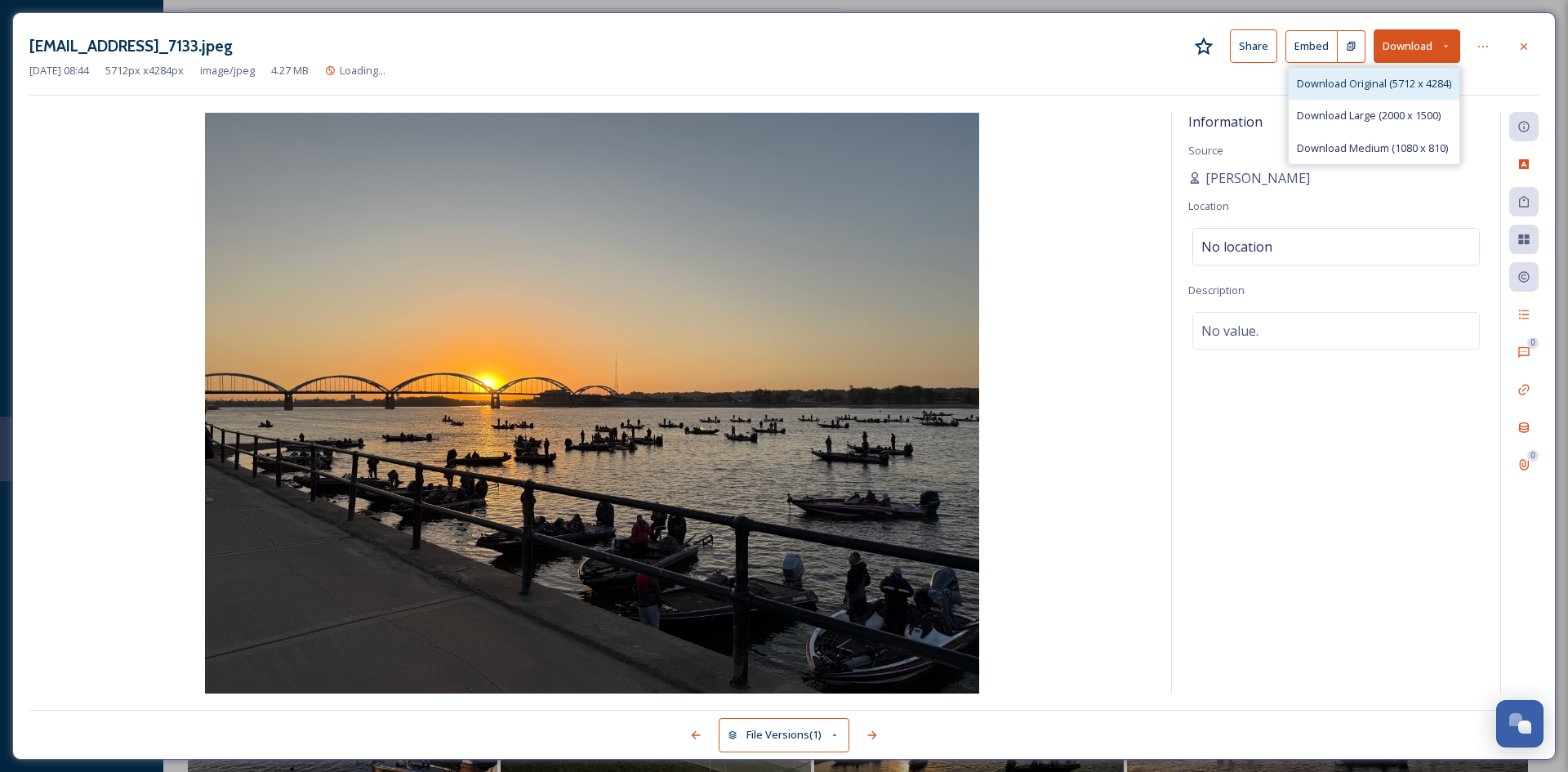
click at [1392, 79] on span "Download Original (5712 x 4284)" at bounding box center [1374, 84] width 155 height 16
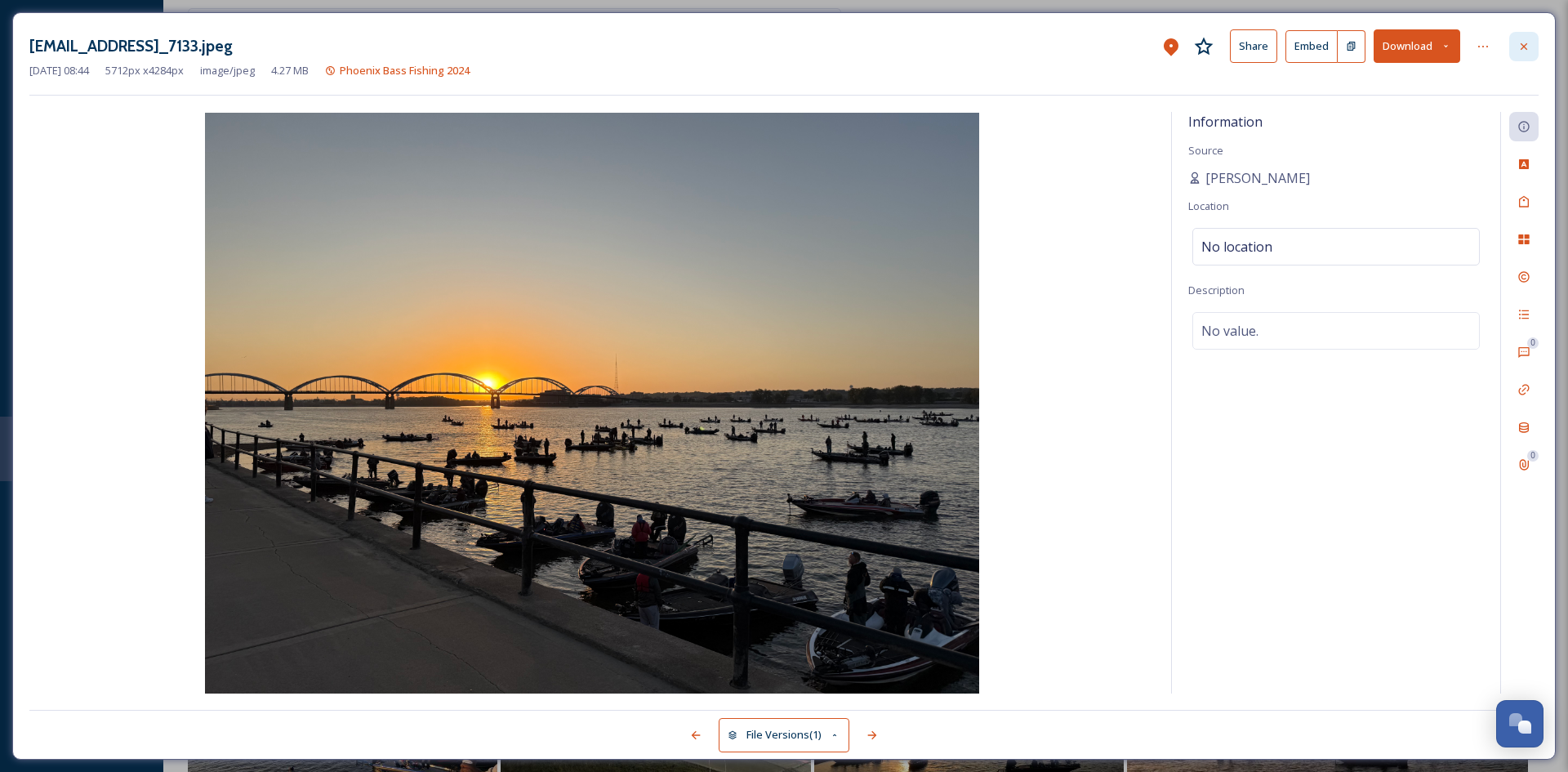
click at [1525, 41] on icon at bounding box center [1525, 47] width 13 height 13
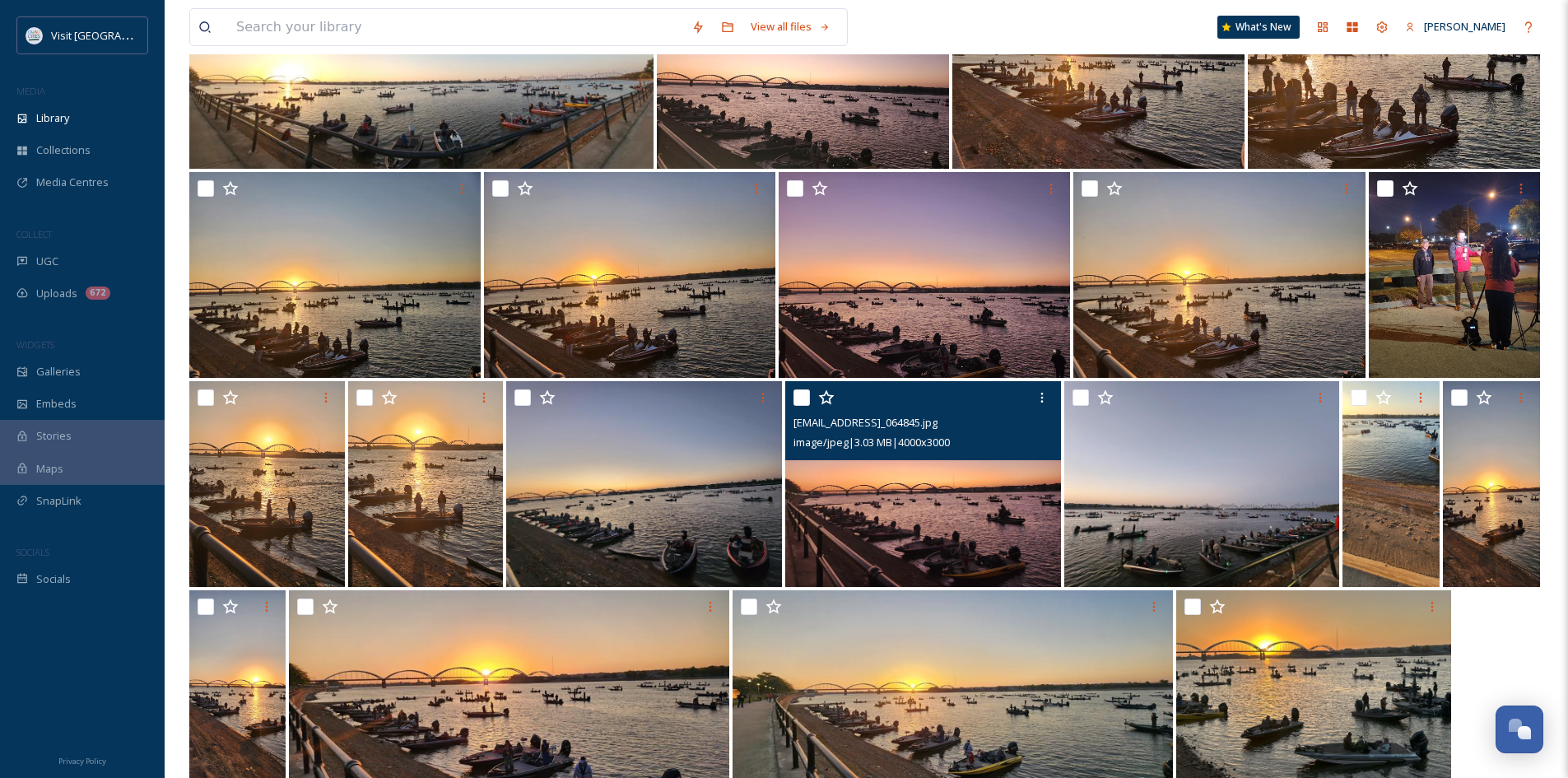
scroll to position [1729, 0]
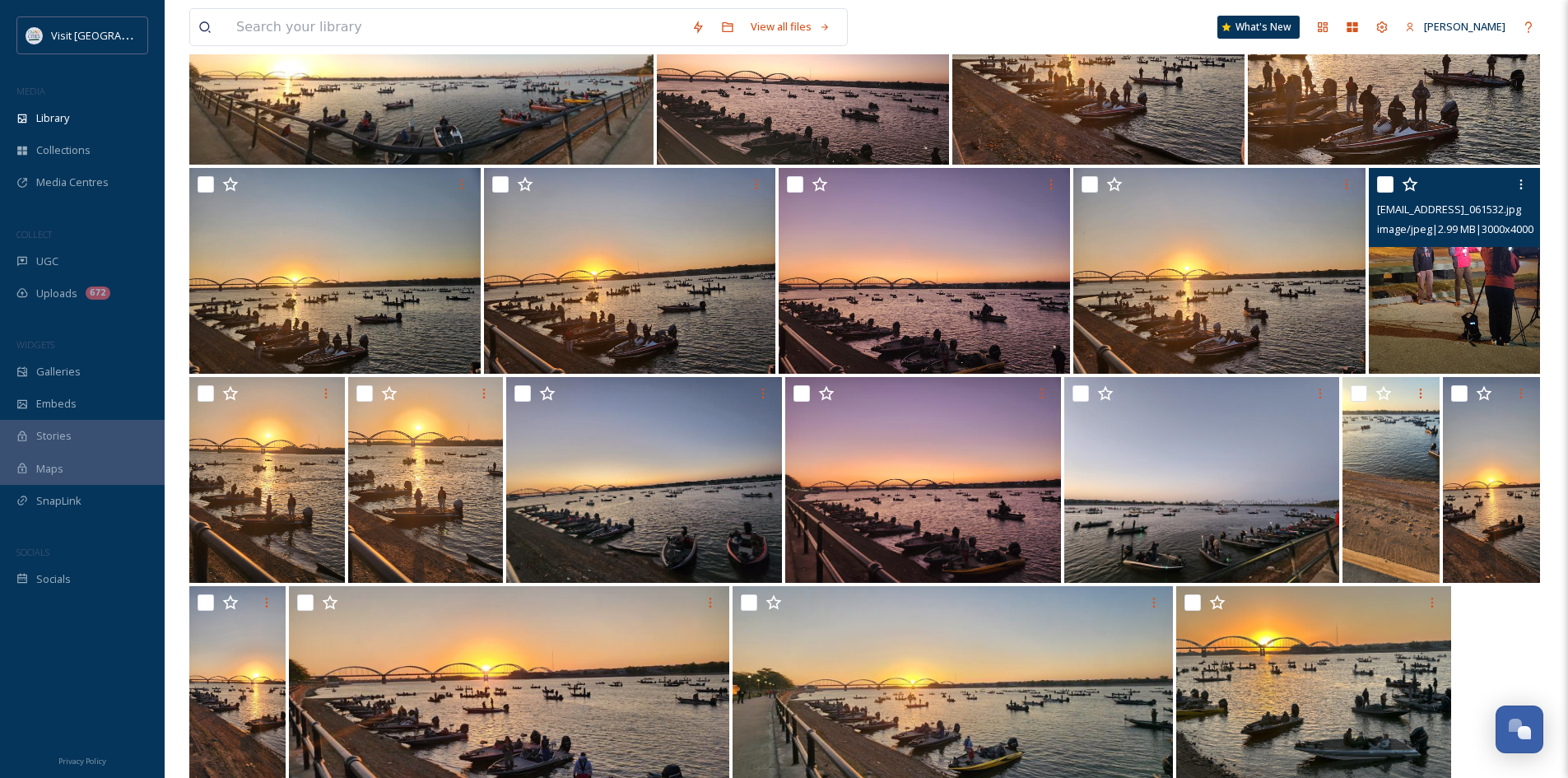
click at [1479, 272] on img at bounding box center [1453, 270] width 171 height 205
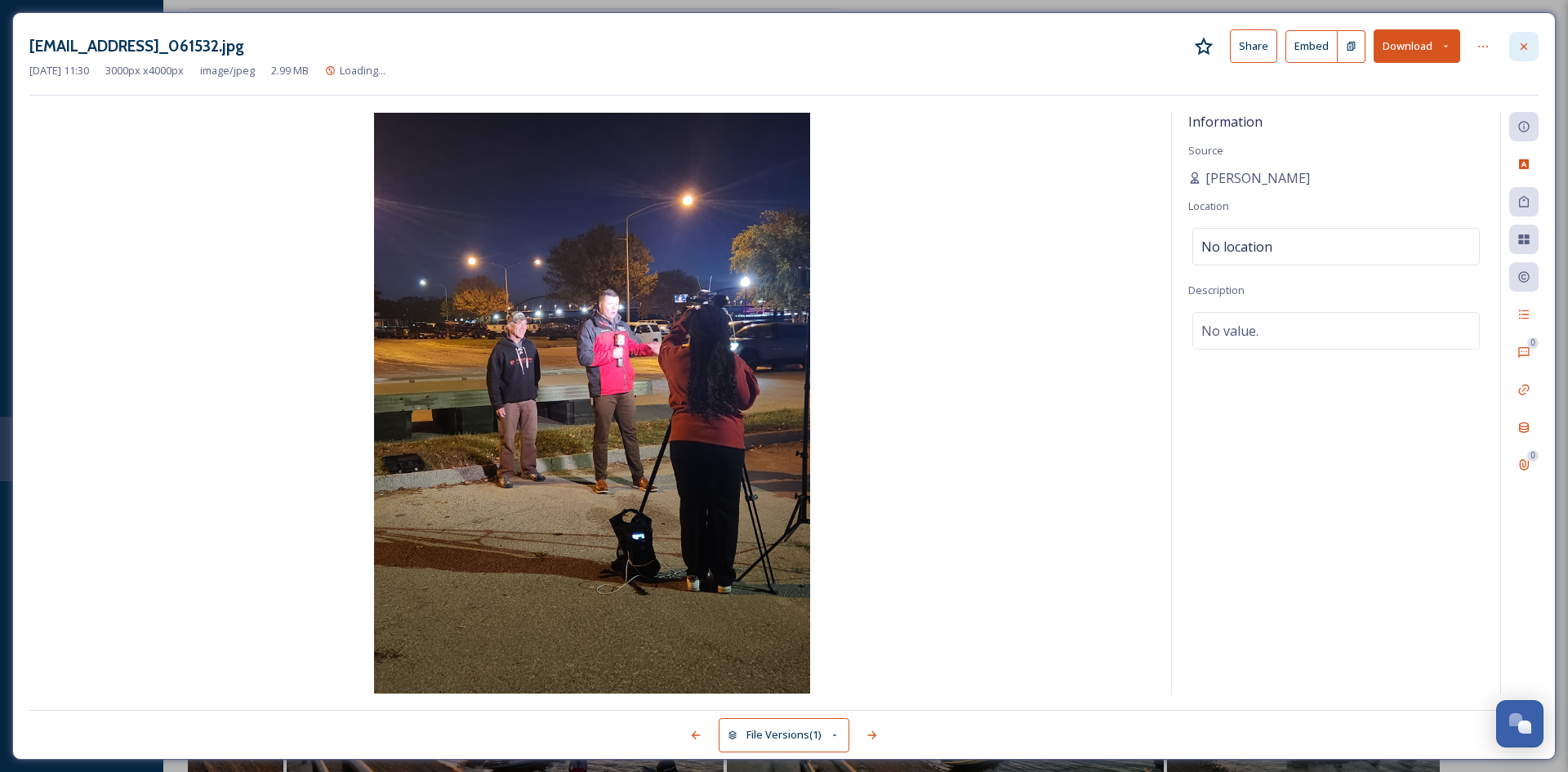
click at [1533, 48] on div at bounding box center [1524, 46] width 29 height 29
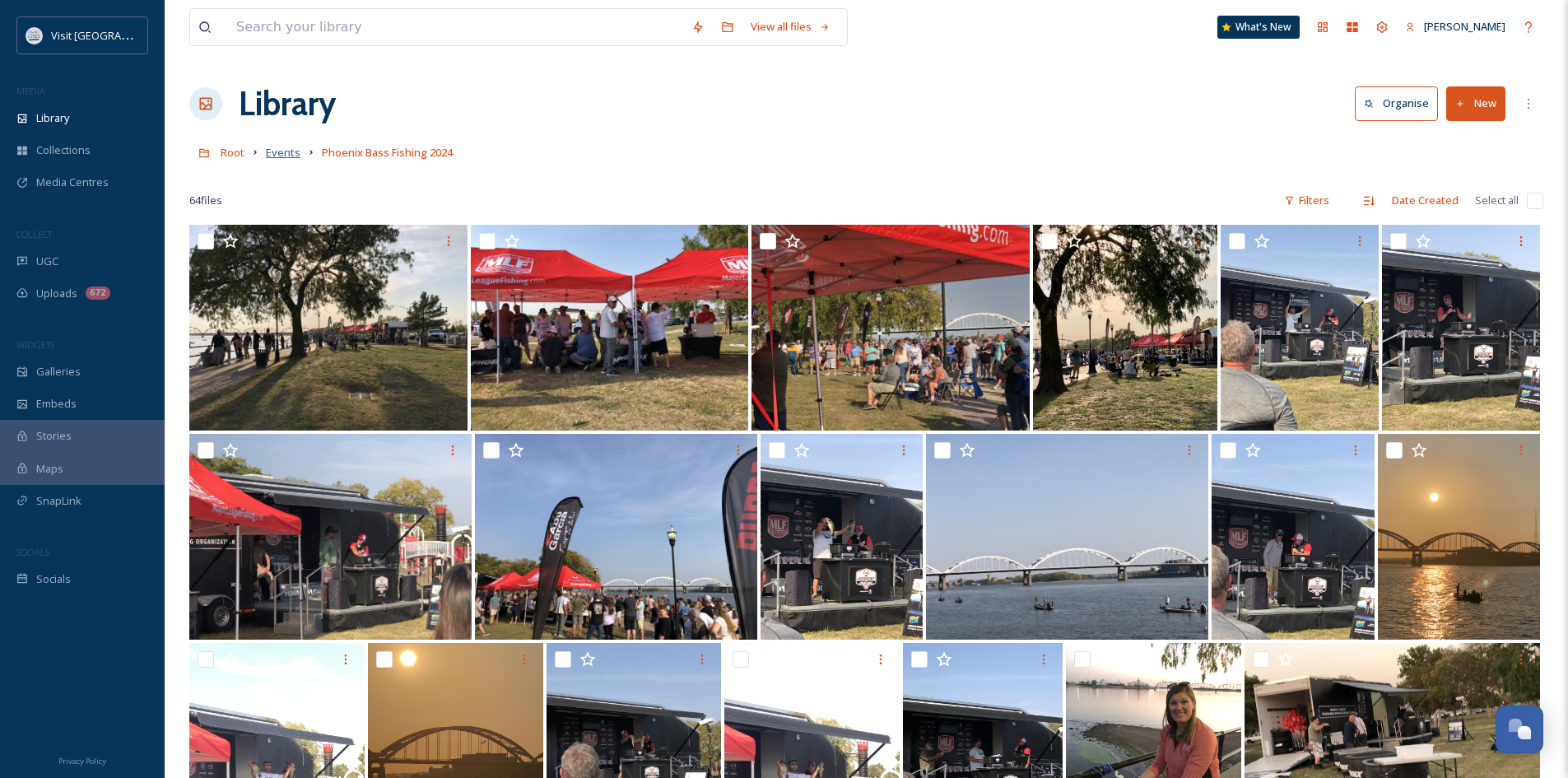
click at [283, 155] on span "Events" at bounding box center [283, 152] width 35 height 15
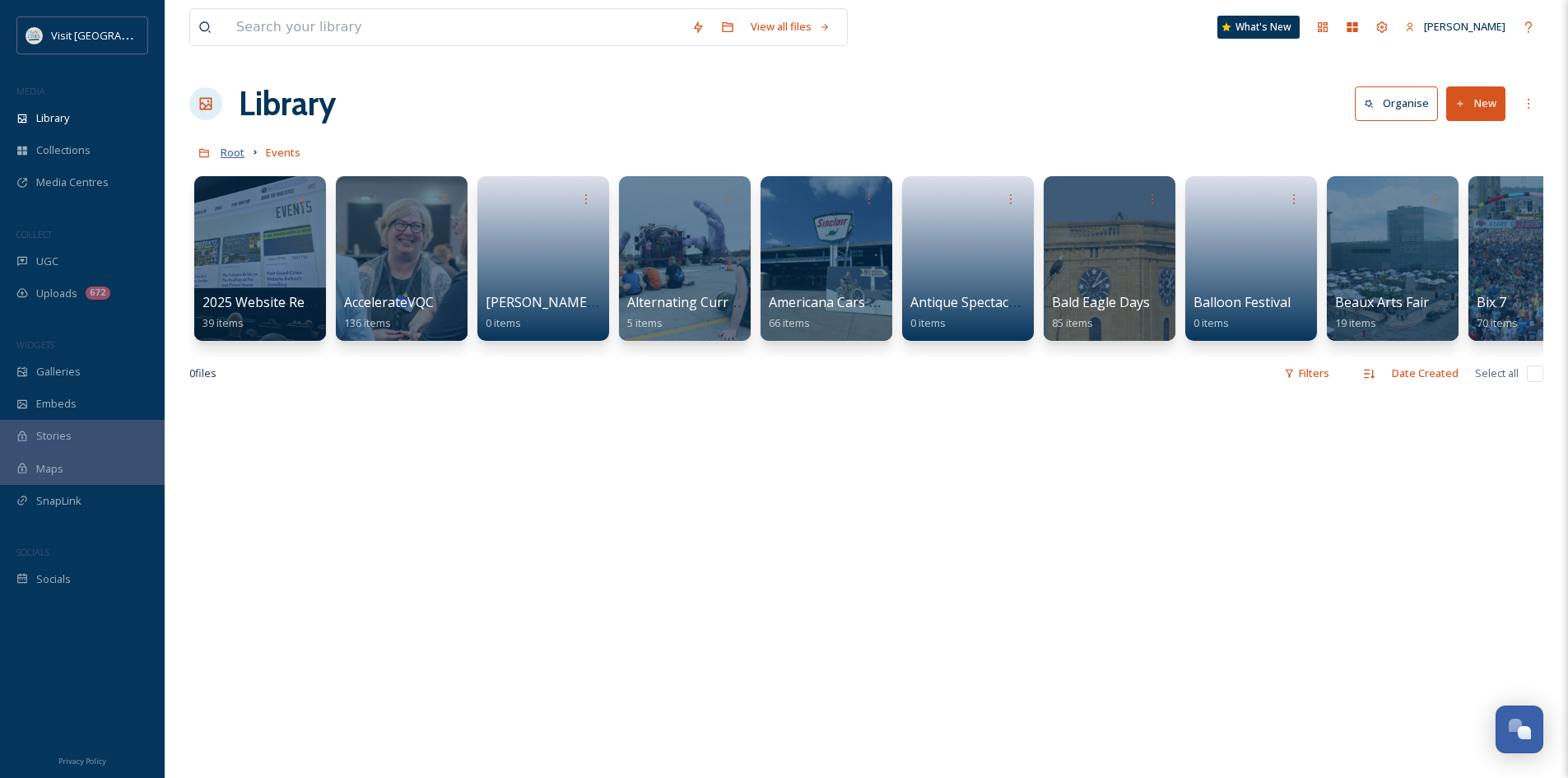
click at [235, 155] on span "Root" at bounding box center [232, 152] width 24 height 15
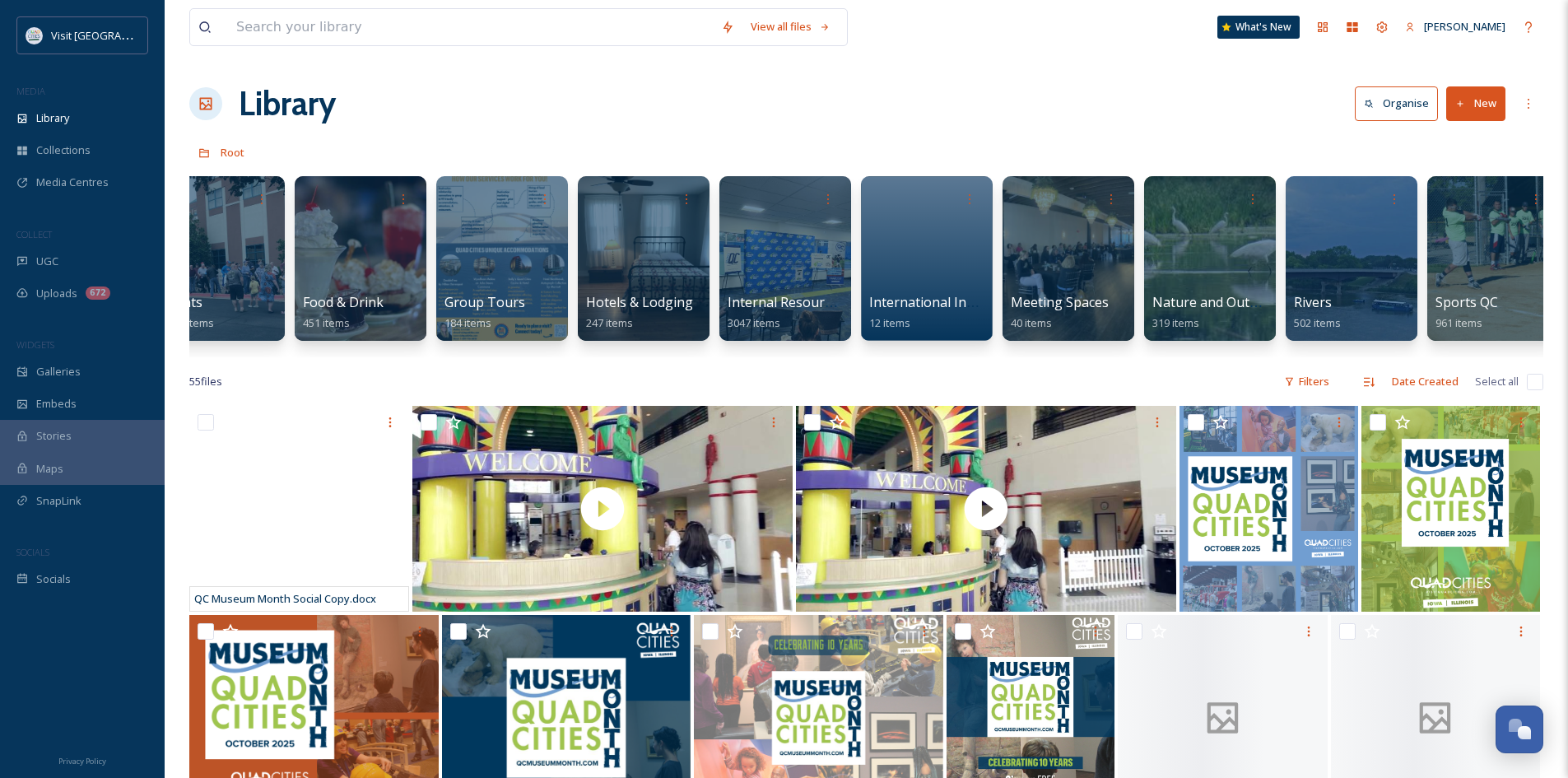
scroll to position [0, 979]
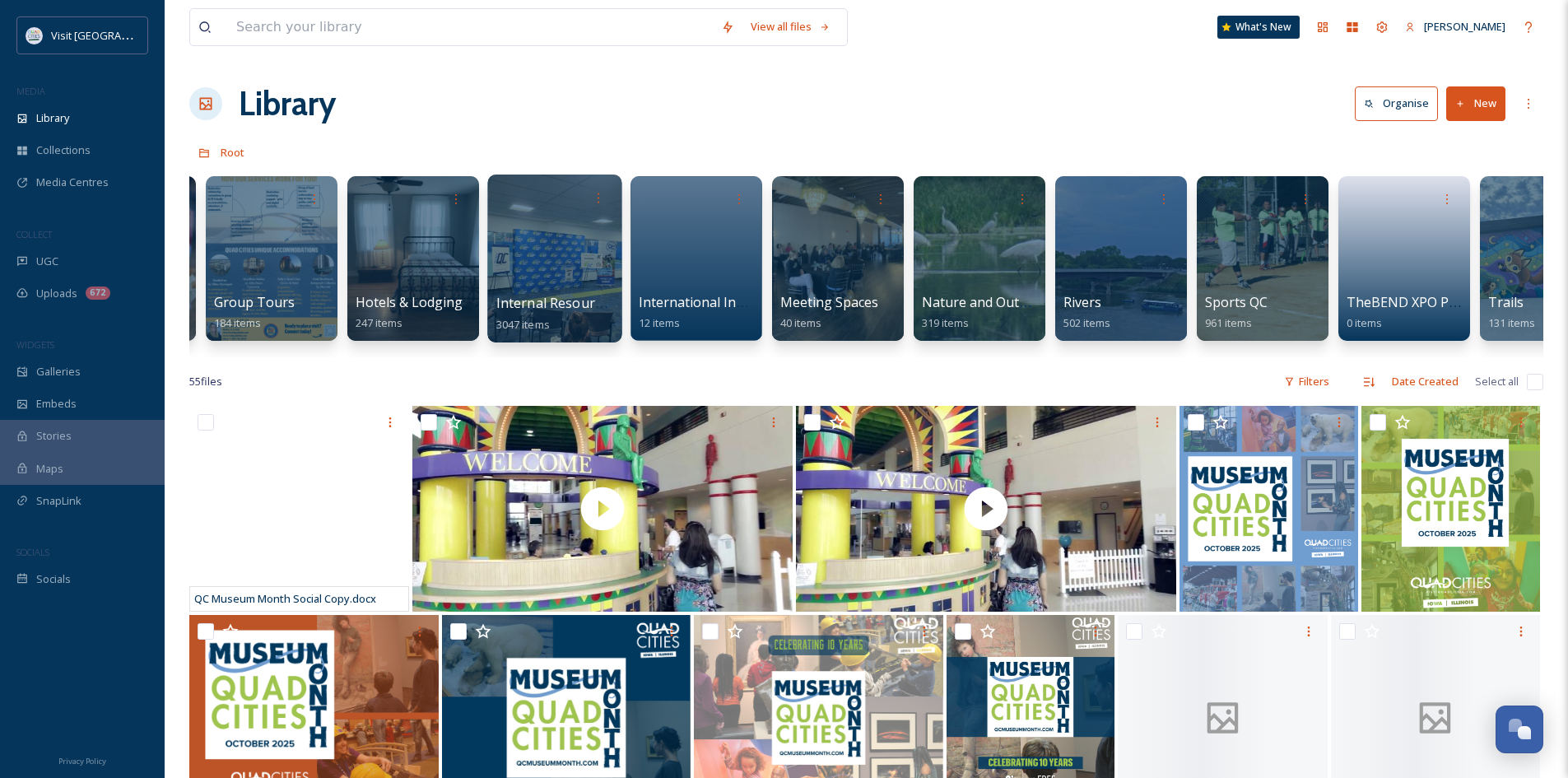
click at [593, 301] on span "Internal Resources" at bounding box center [556, 303] width 120 height 19
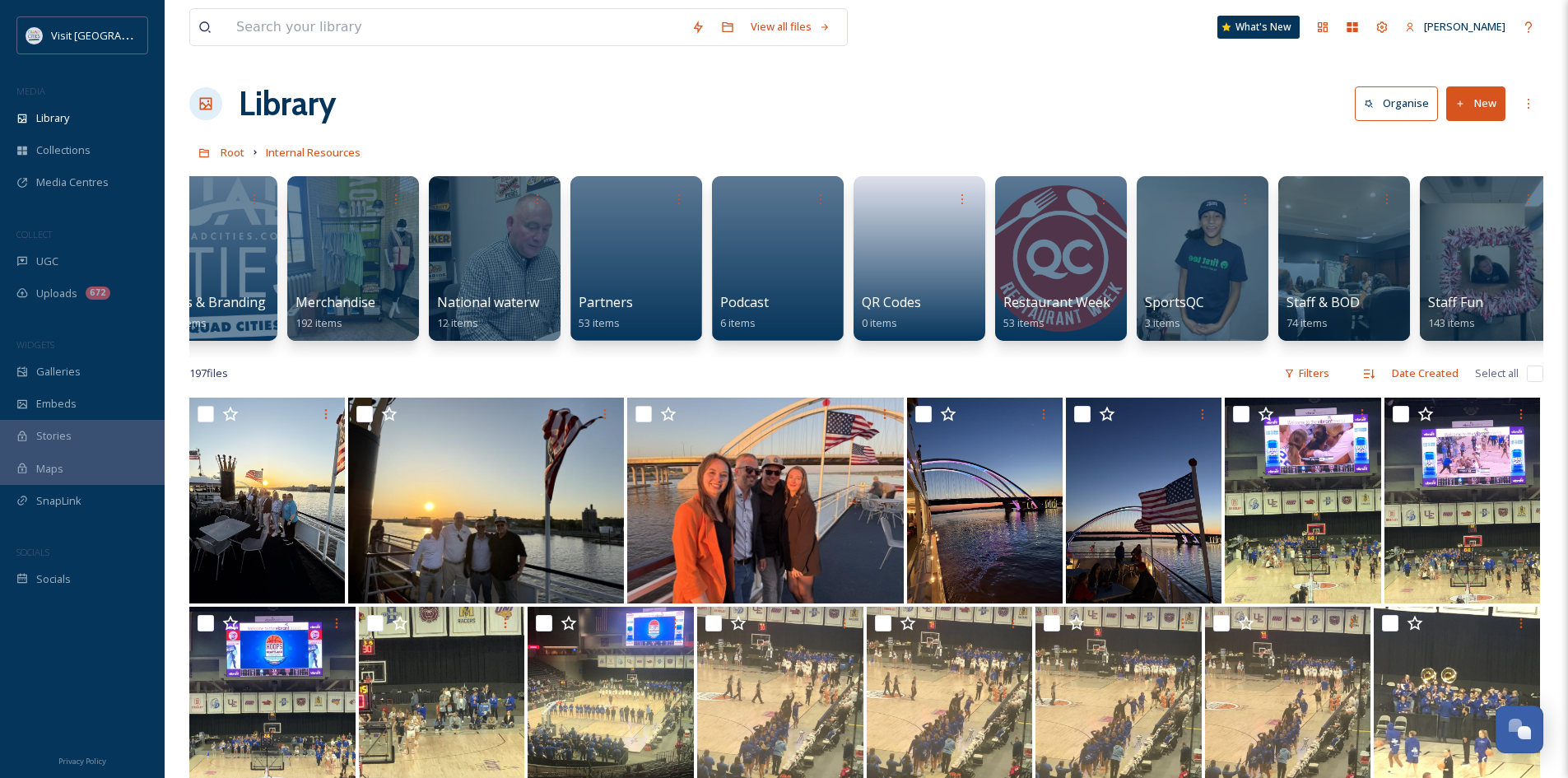
scroll to position [0, 2072]
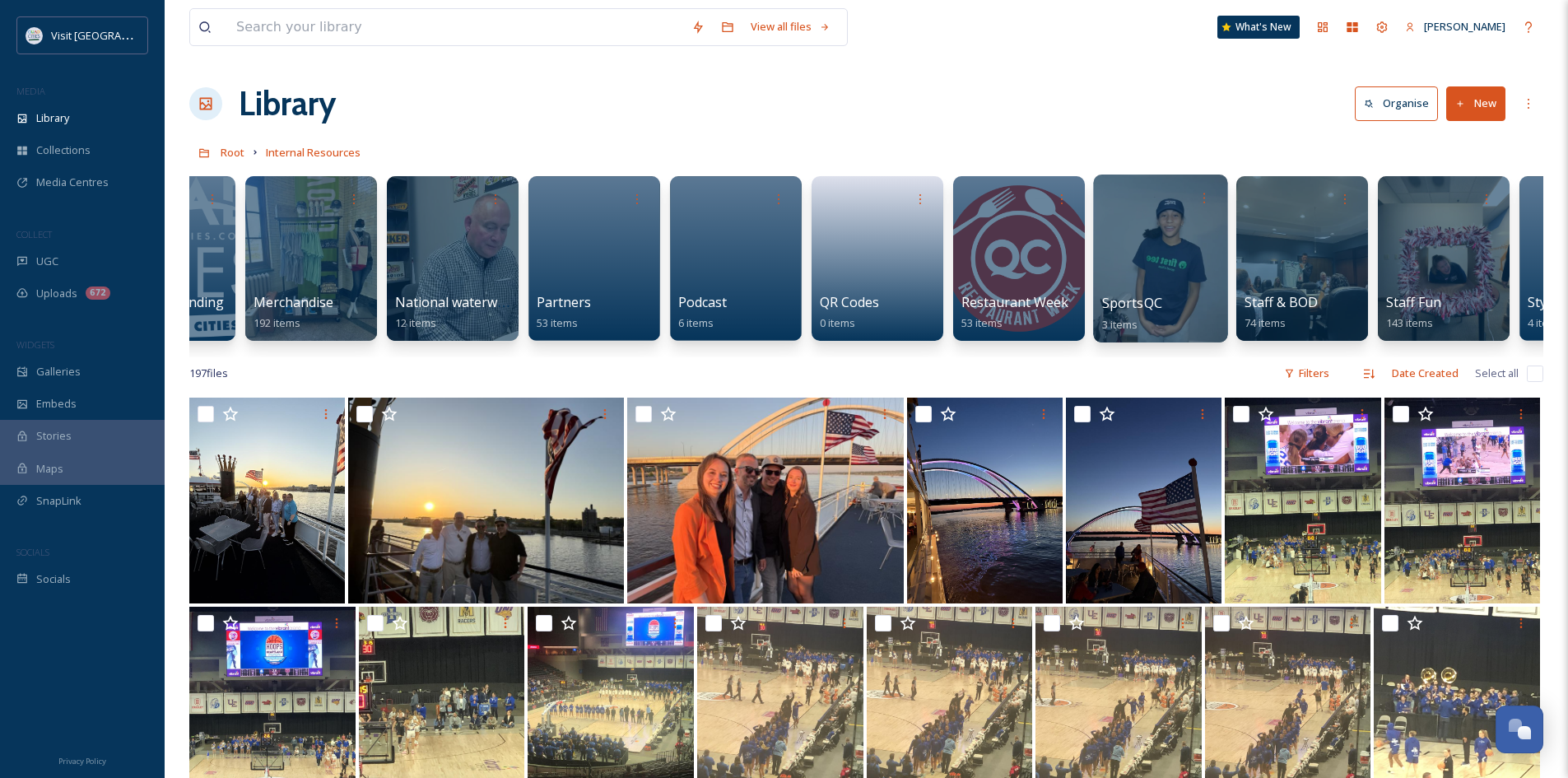
click at [1129, 301] on span "SportsQC" at bounding box center [1132, 303] width 60 height 19
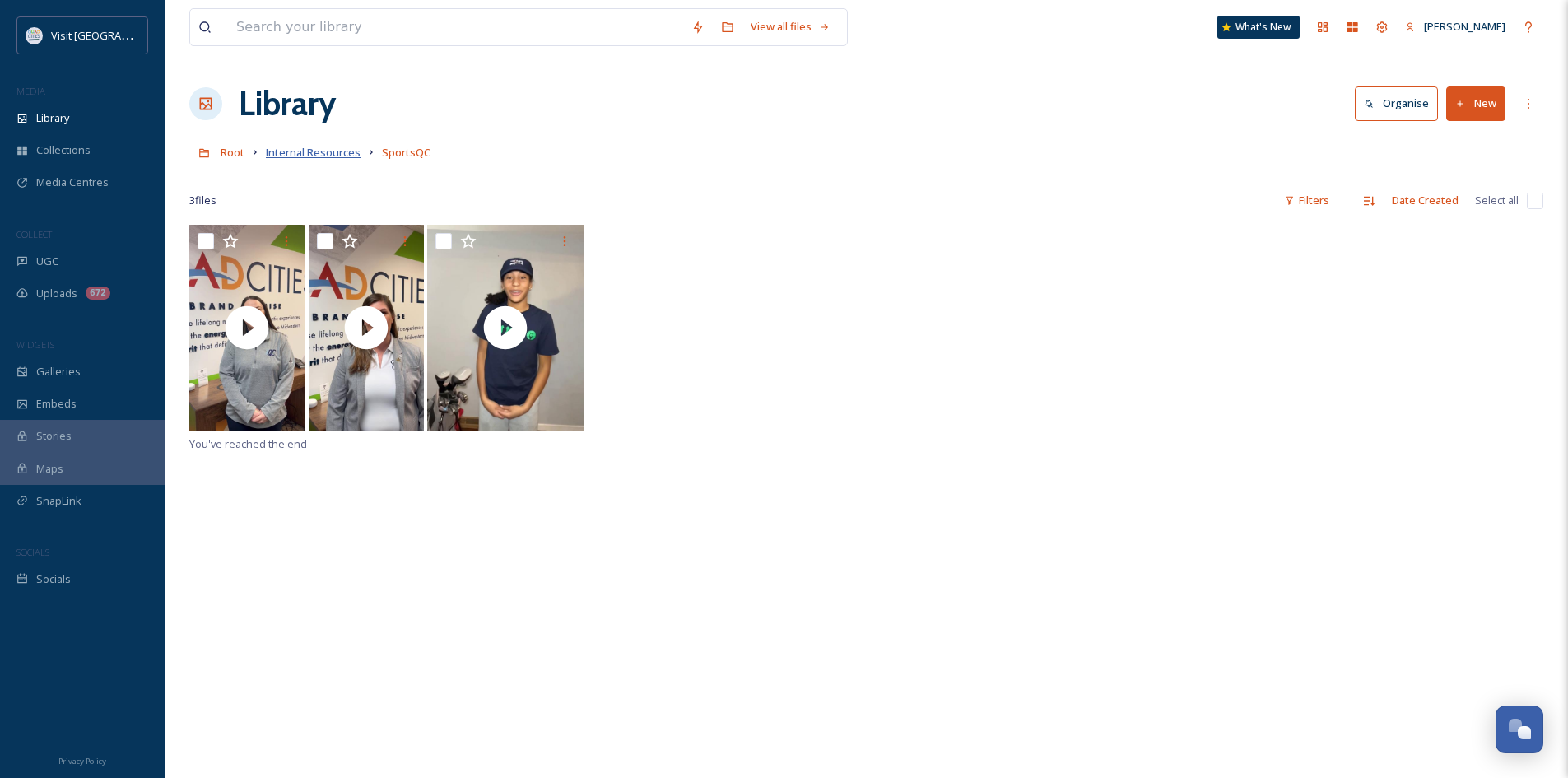
click at [316, 158] on span "Internal Resources" at bounding box center [313, 152] width 94 height 15
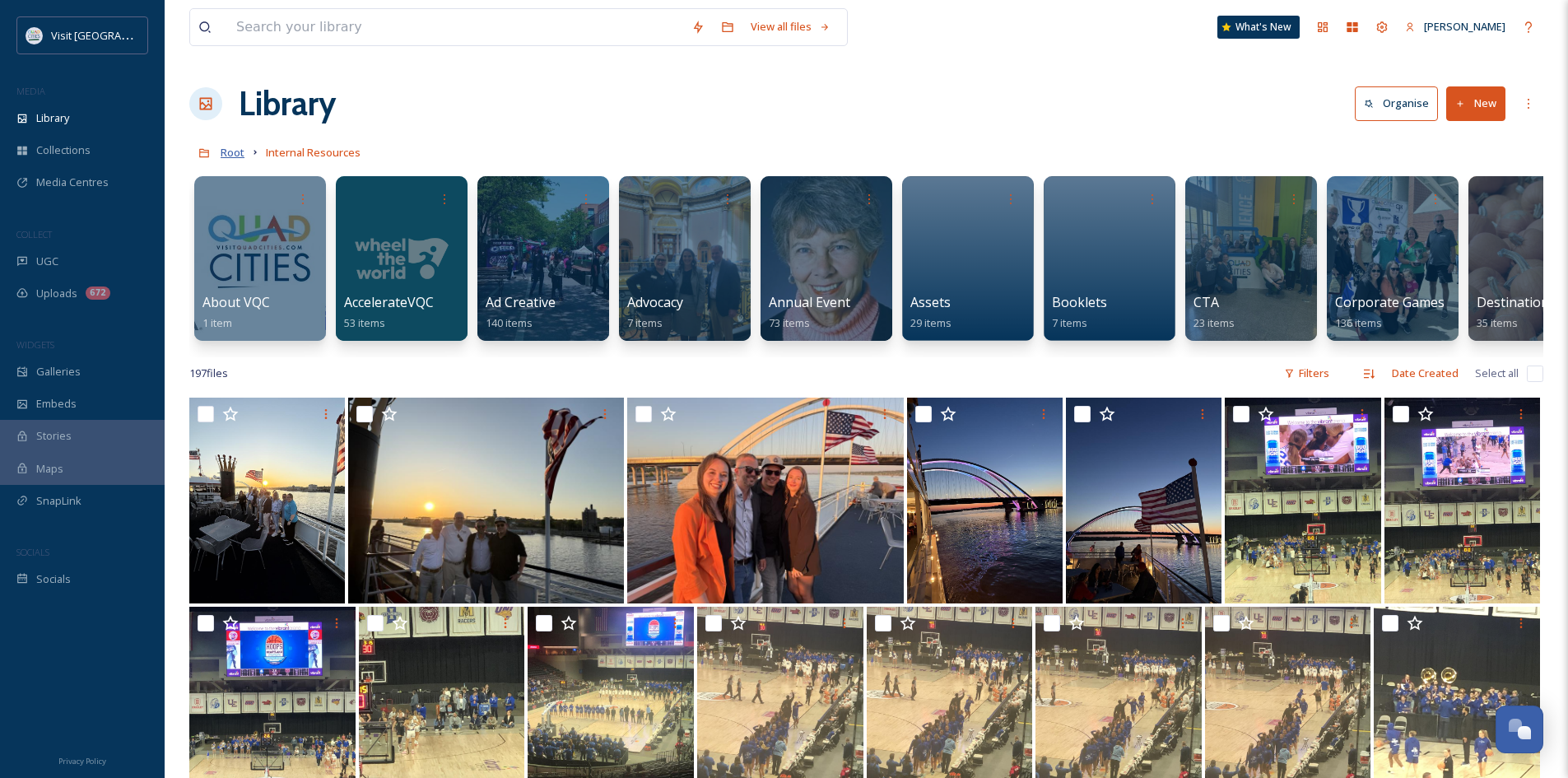
click at [234, 156] on span "Root" at bounding box center [232, 152] width 24 height 15
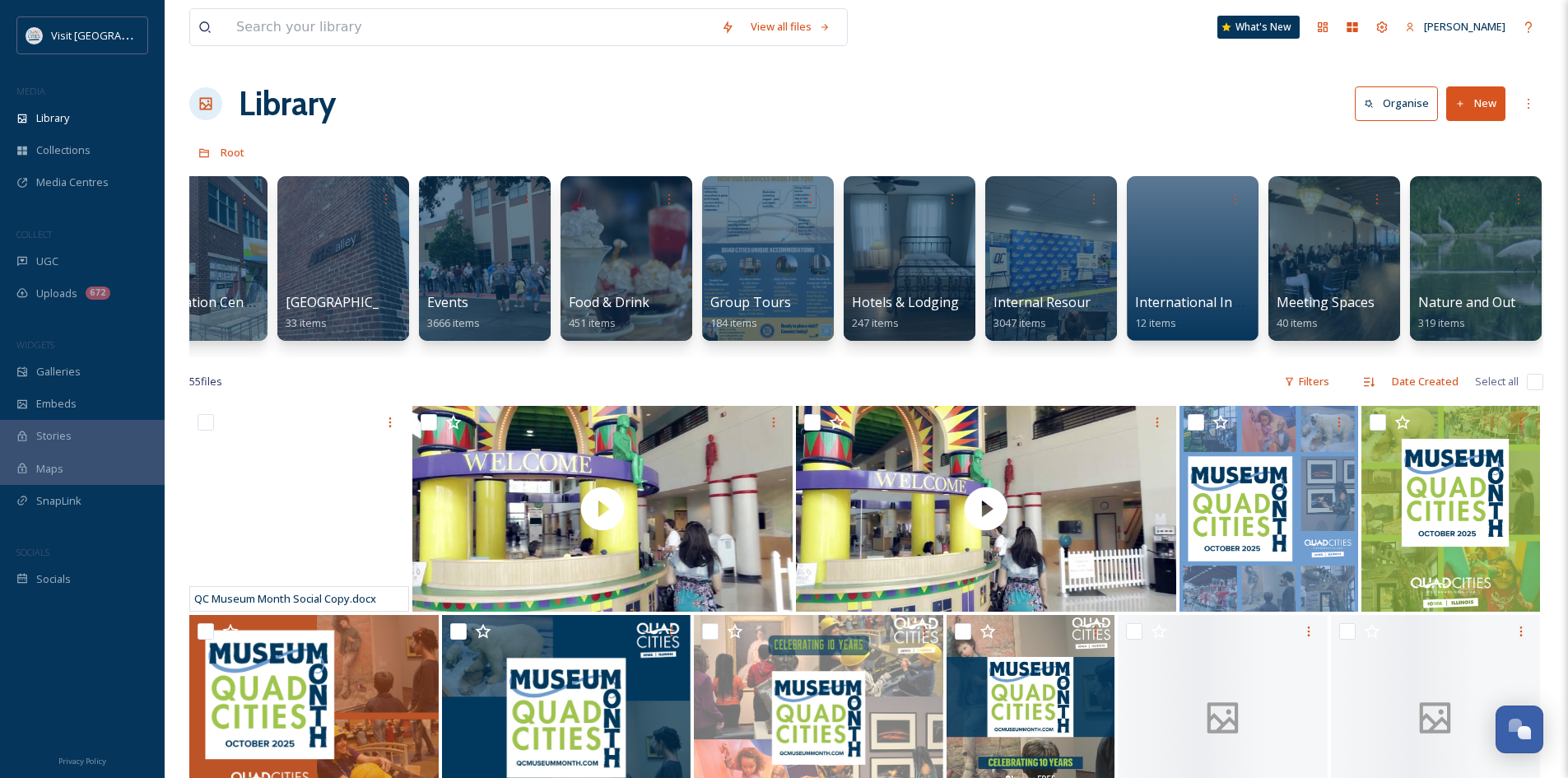
scroll to position [0, 1336]
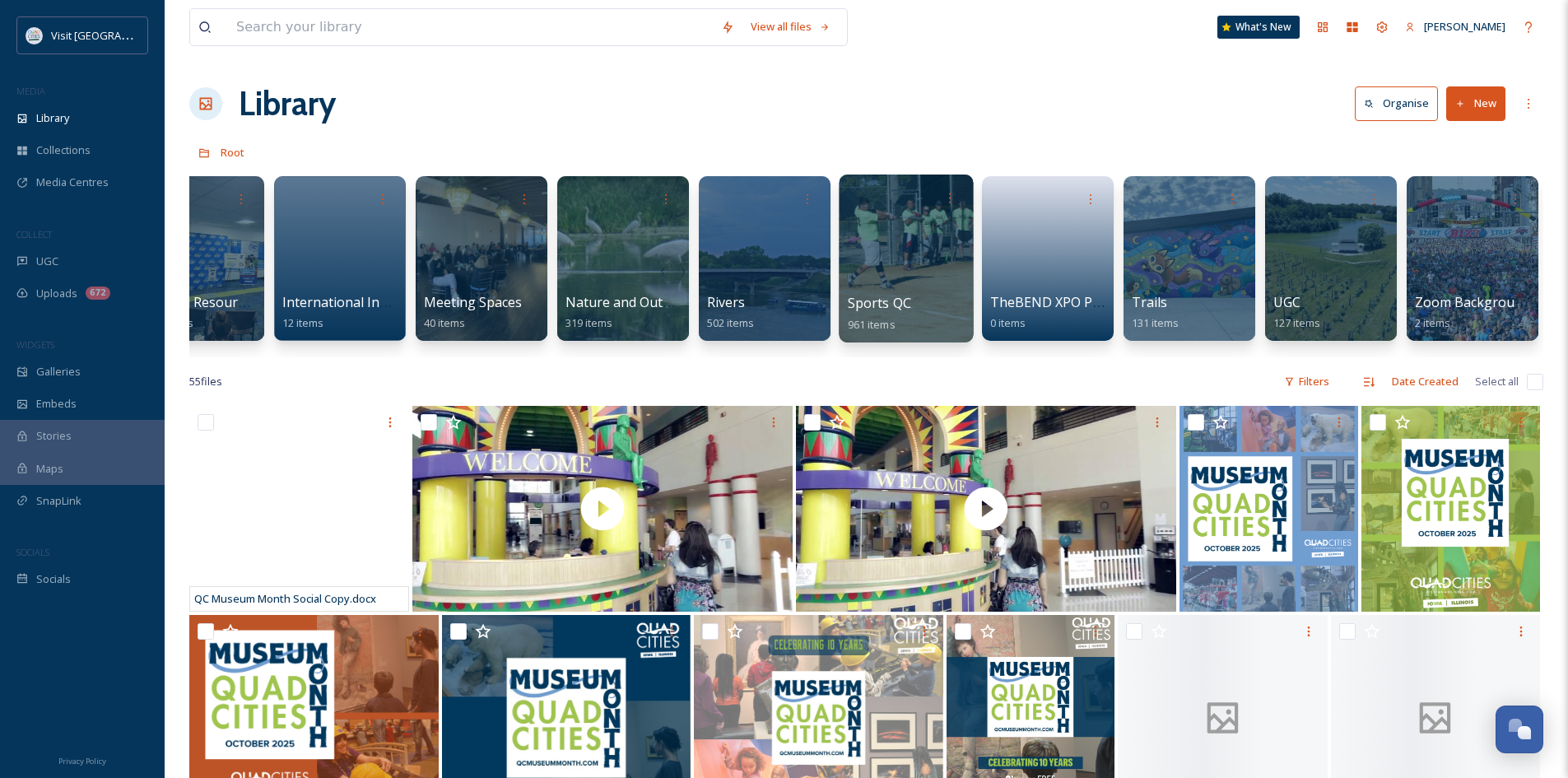
click at [867, 308] on span "Sports QC" at bounding box center [880, 303] width 64 height 19
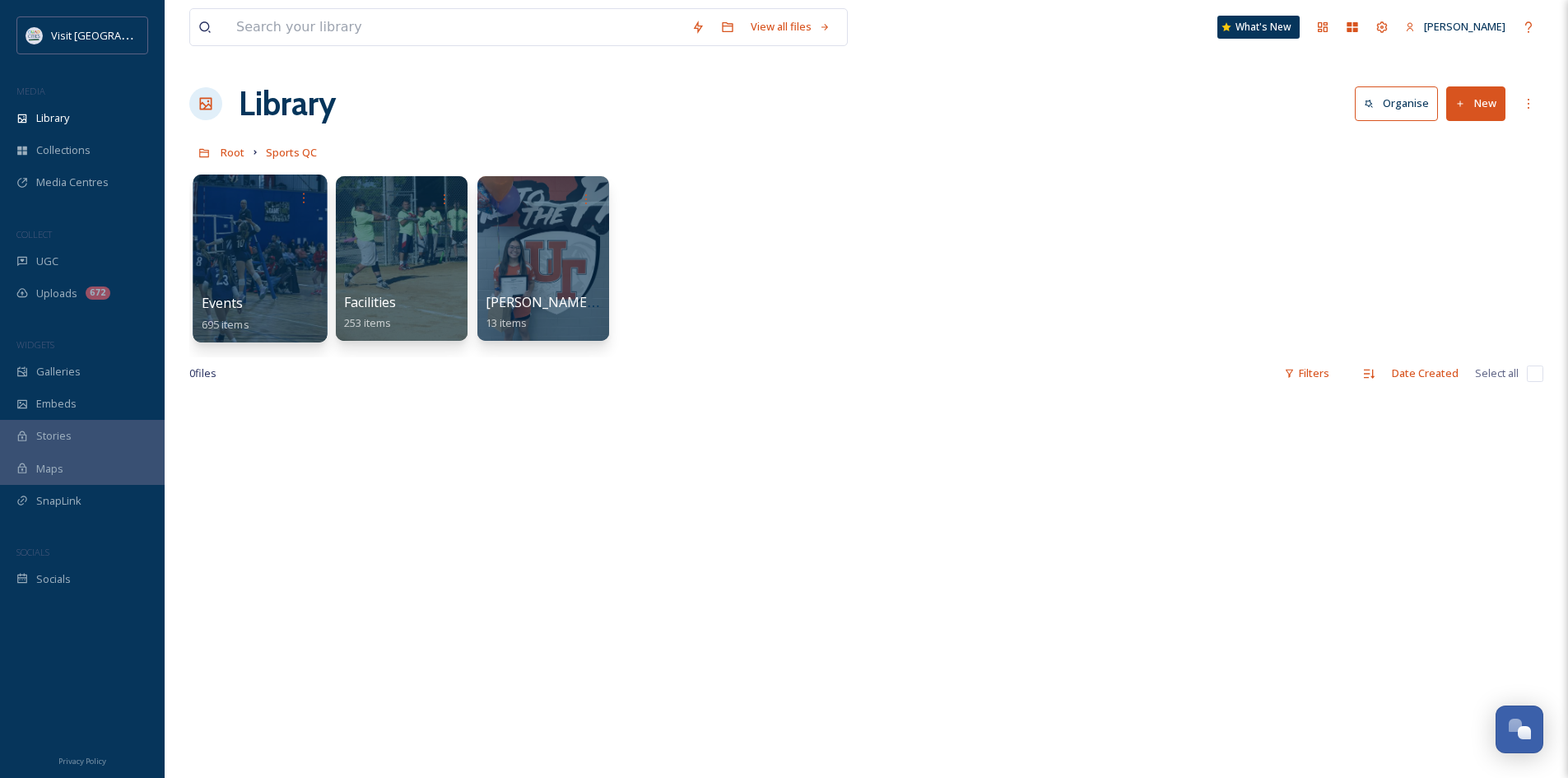
click at [231, 305] on span "Events" at bounding box center [222, 303] width 42 height 19
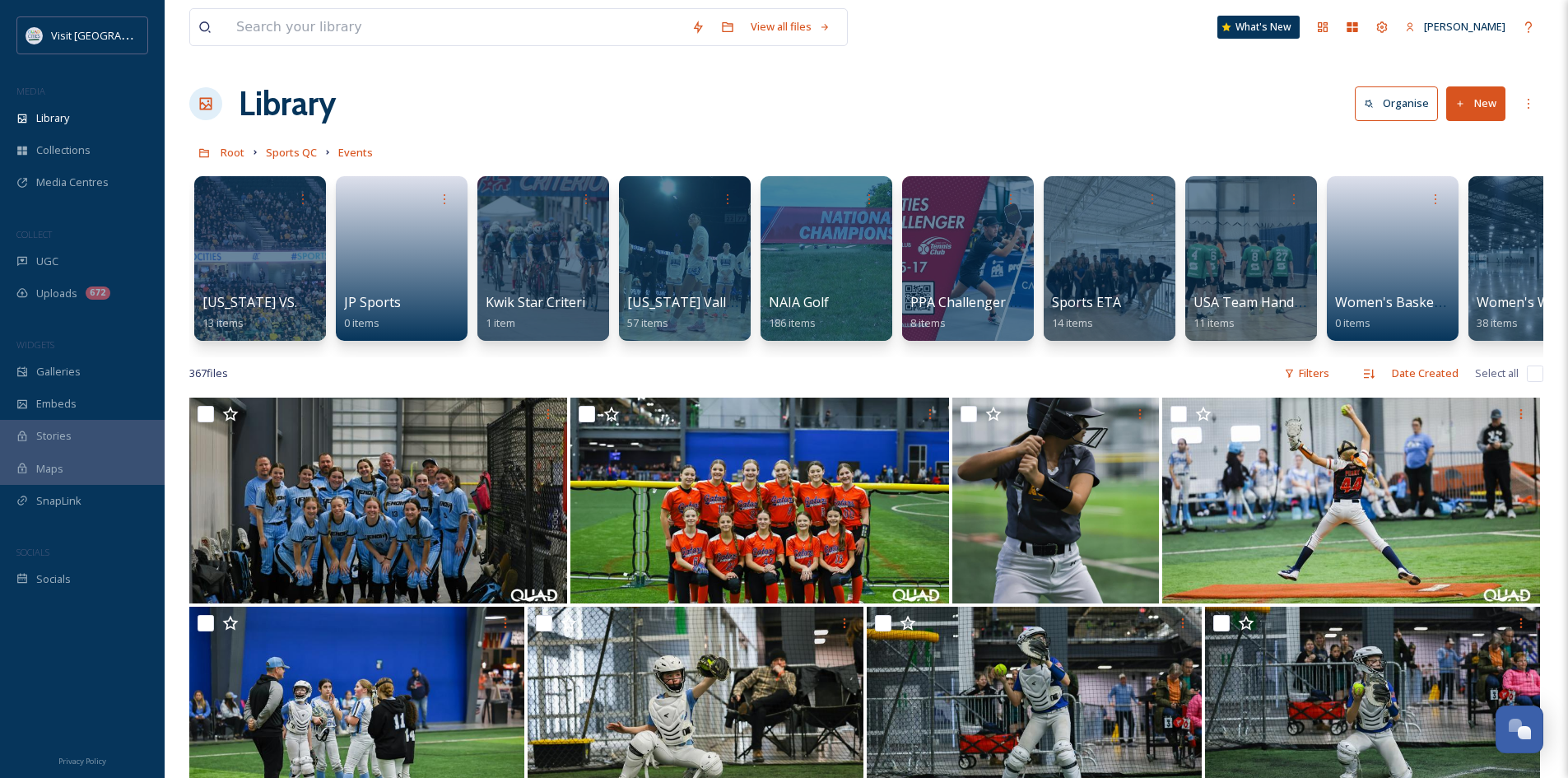
click at [1192, 356] on div "[US_STATE] VS. [US_STATE] State Basketball game 13 items JP Sports 0 items Kwik…" at bounding box center [867, 262] width 1354 height 189
click at [1496, 298] on span "Women's Wrestling" at bounding box center [1537, 303] width 124 height 19
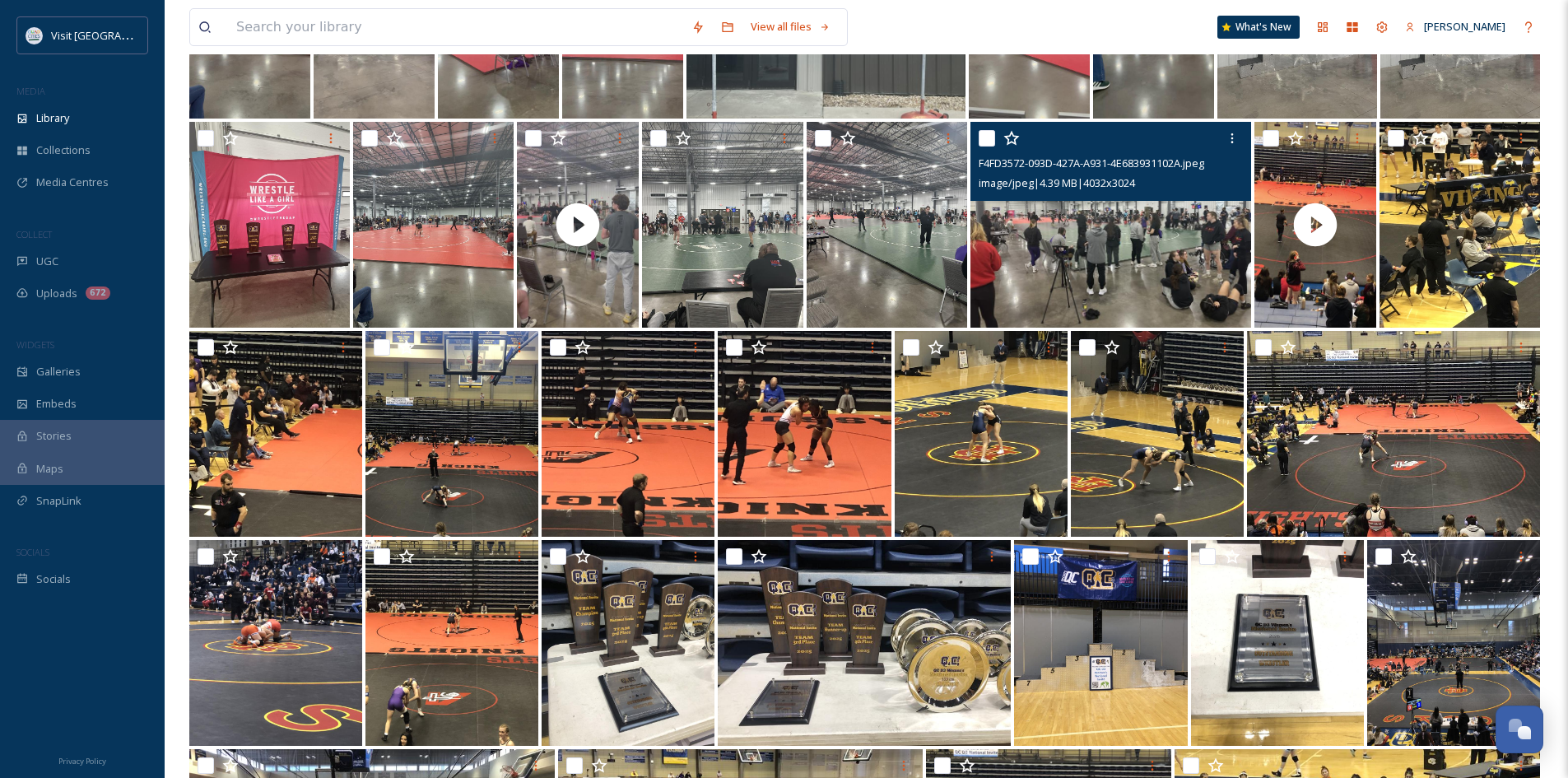
scroll to position [389, 0]
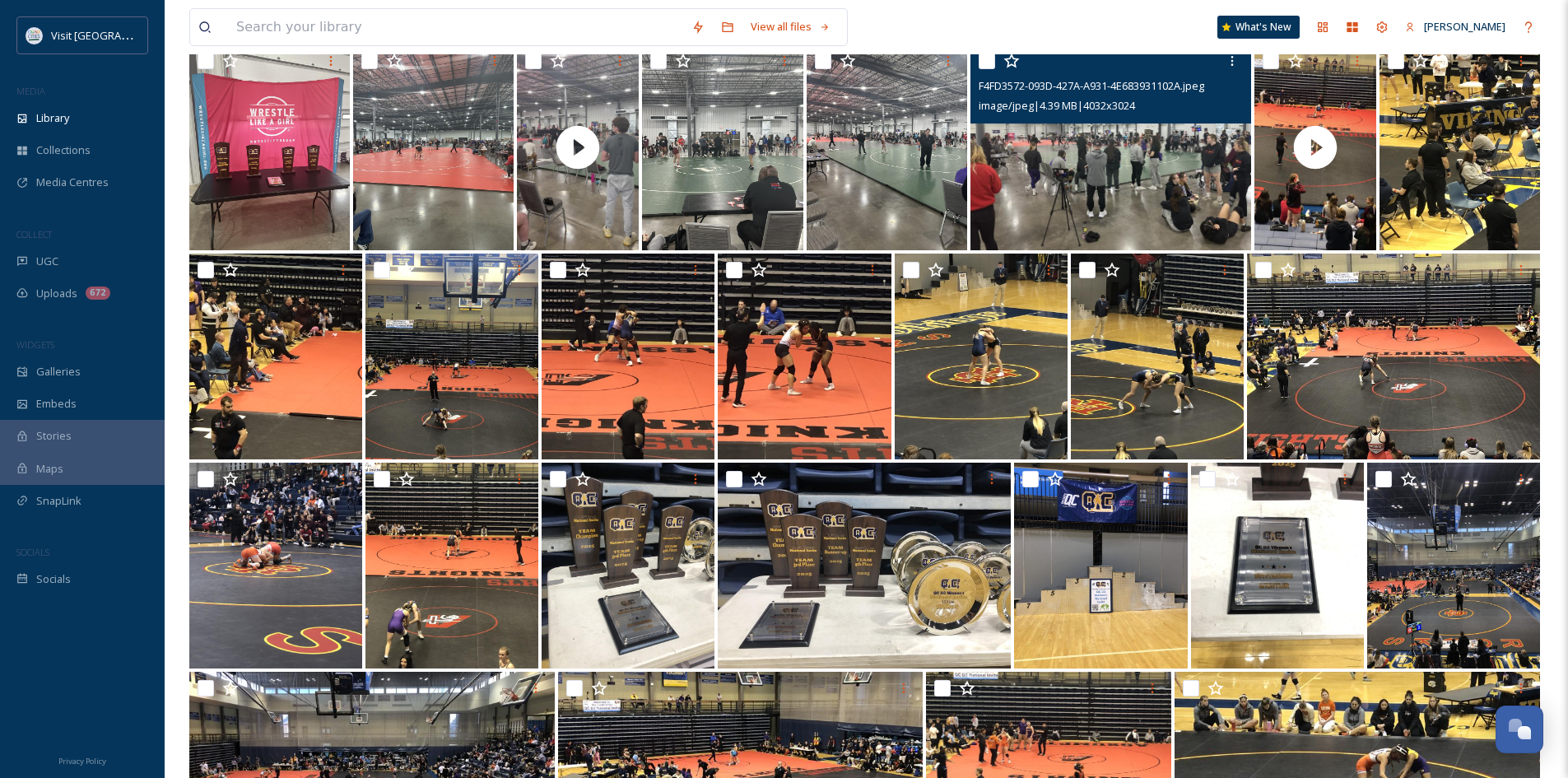
click at [1108, 197] on img at bounding box center [1110, 147] width 280 height 205
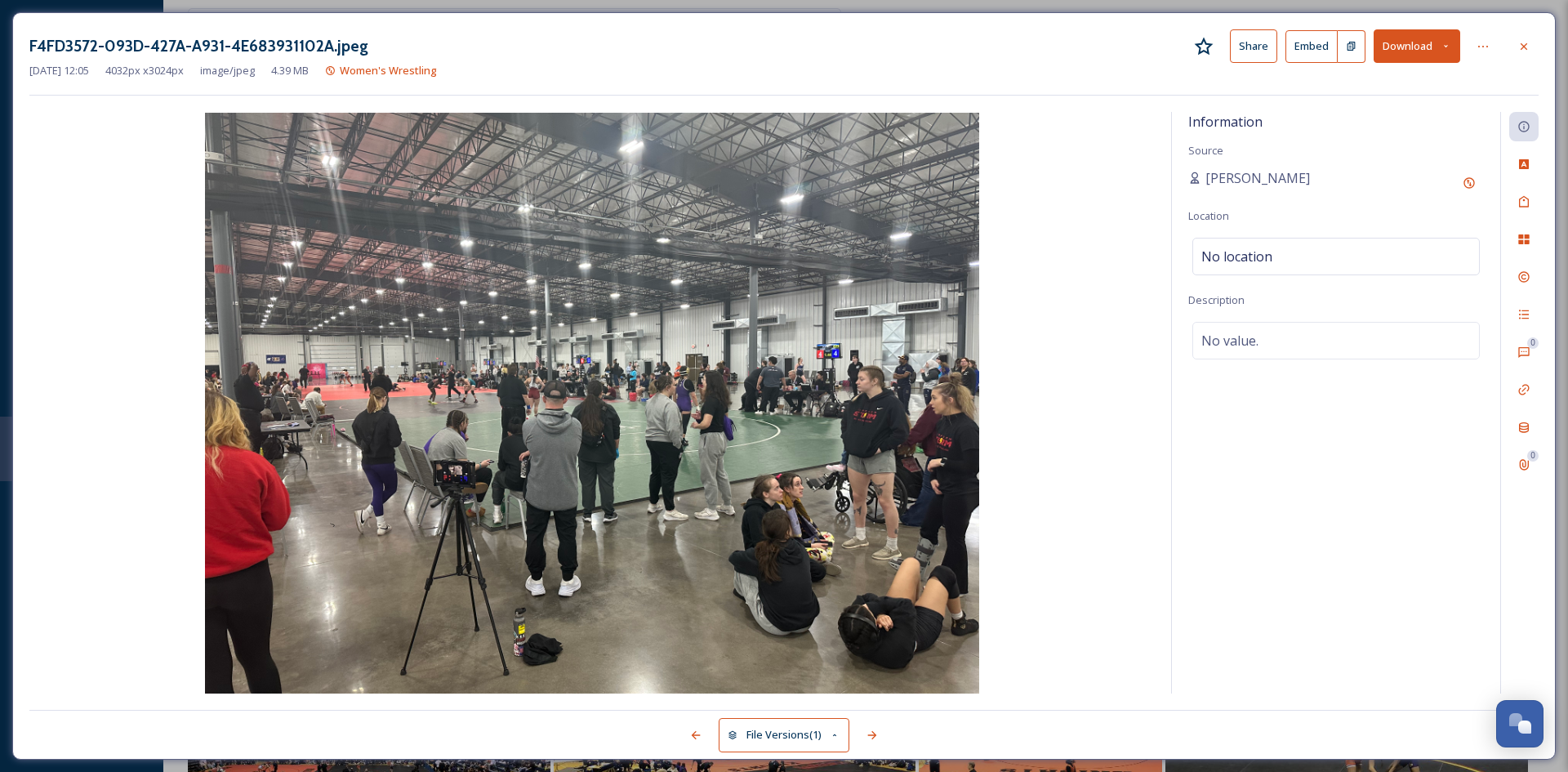
click at [1532, 38] on div at bounding box center [1524, 46] width 29 height 29
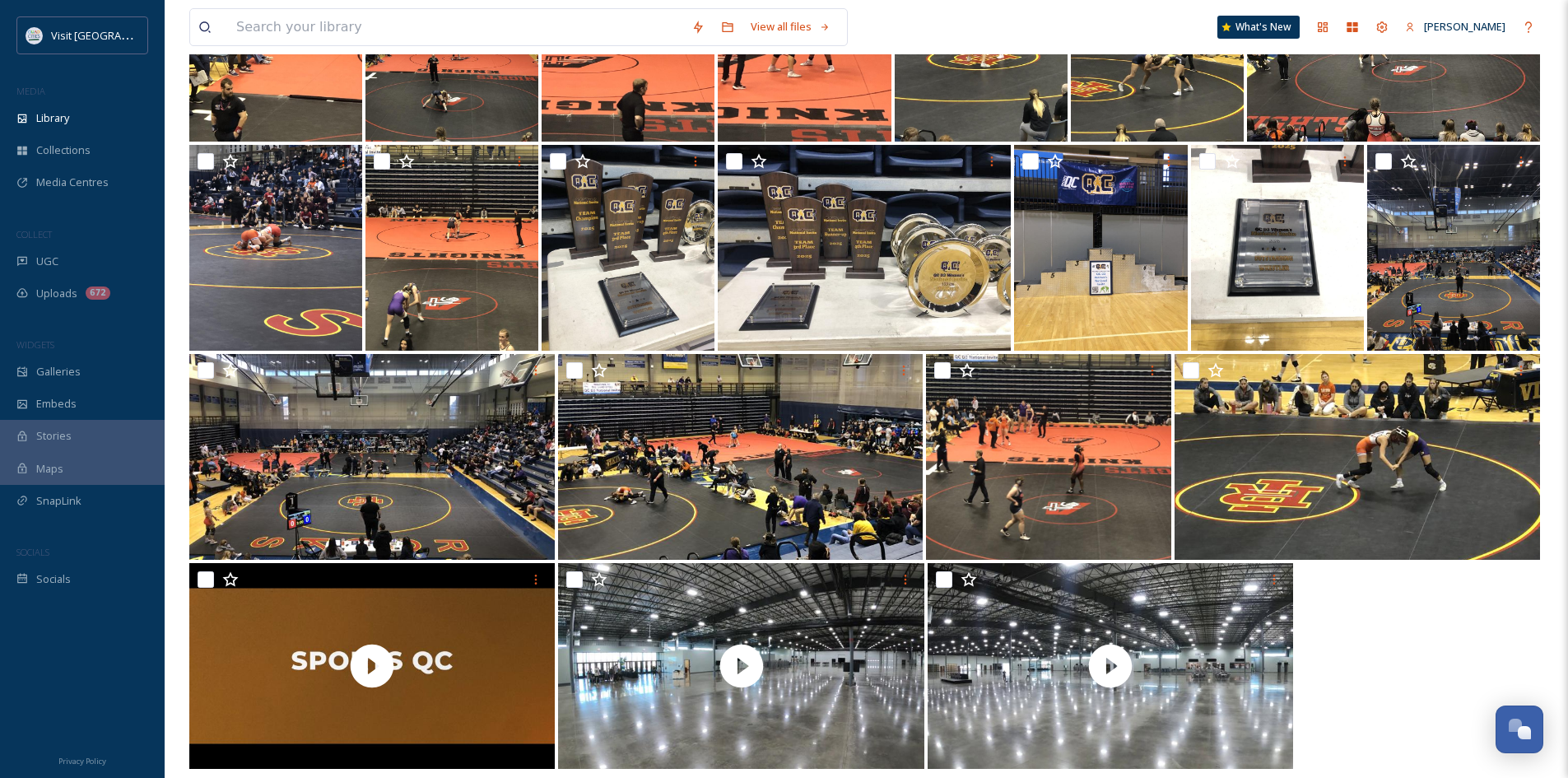
scroll to position [721, 0]
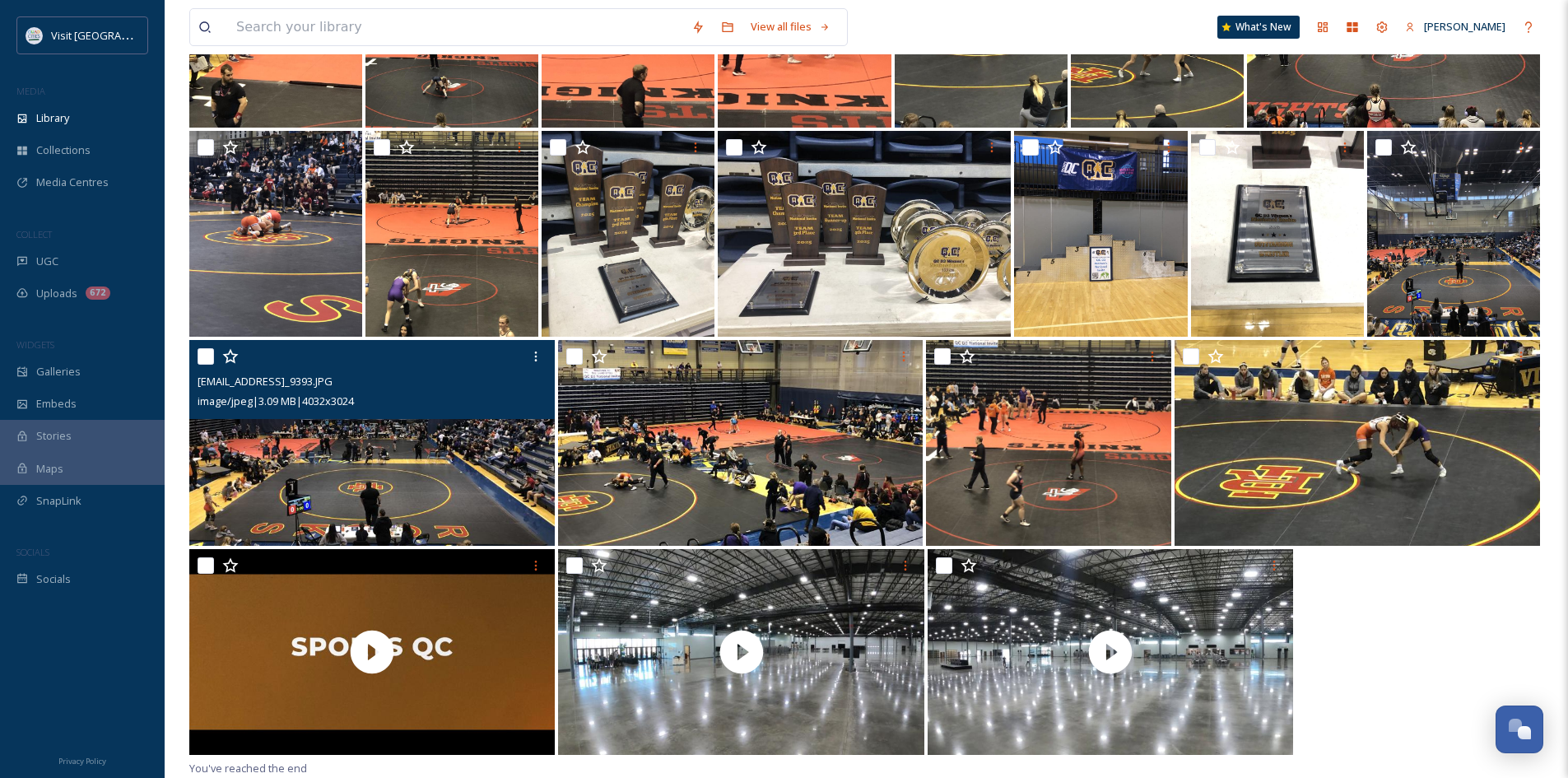
click at [396, 465] on img at bounding box center [372, 443] width 365 height 205
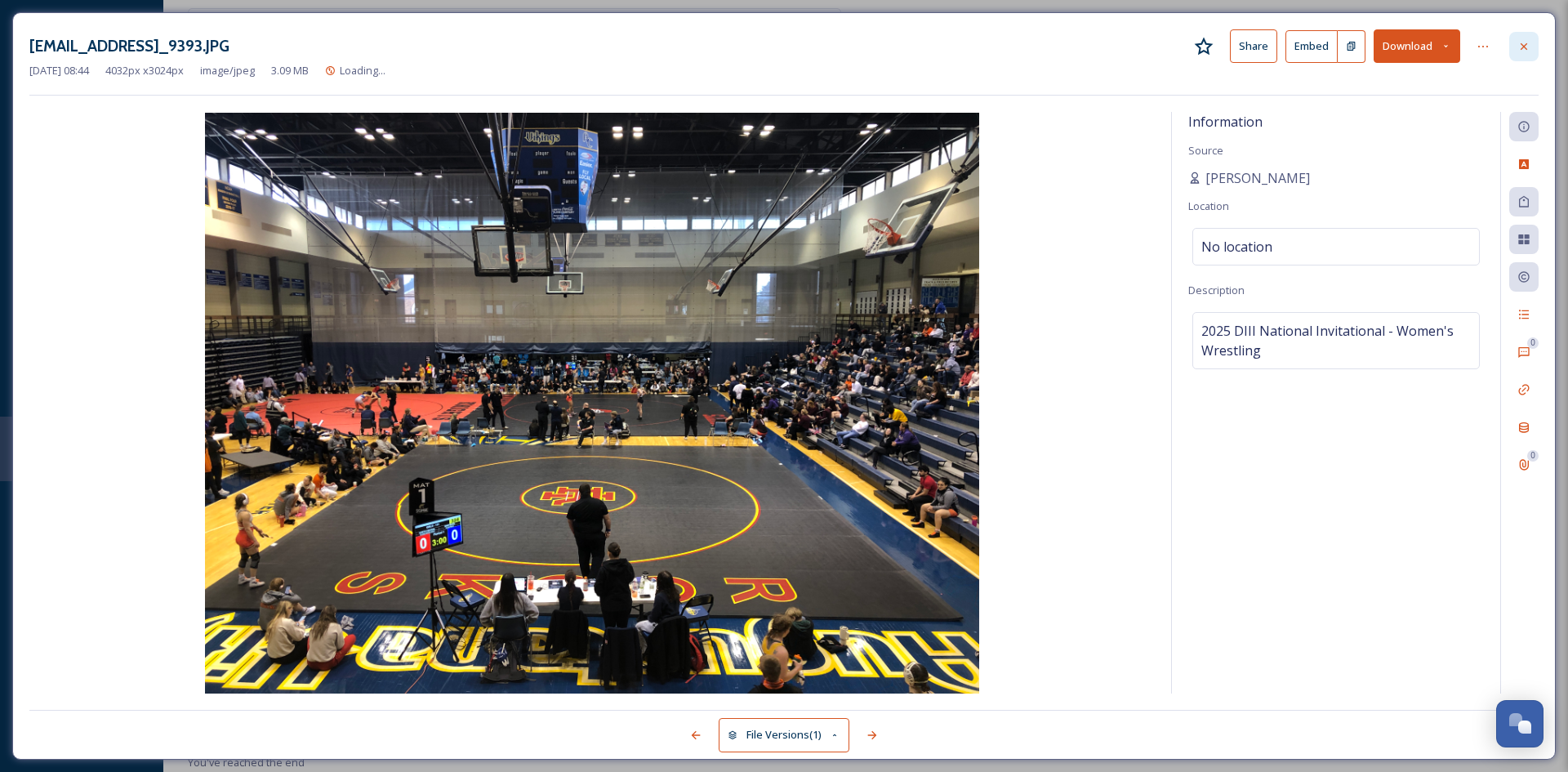
click at [1526, 44] on icon at bounding box center [1525, 46] width 7 height 7
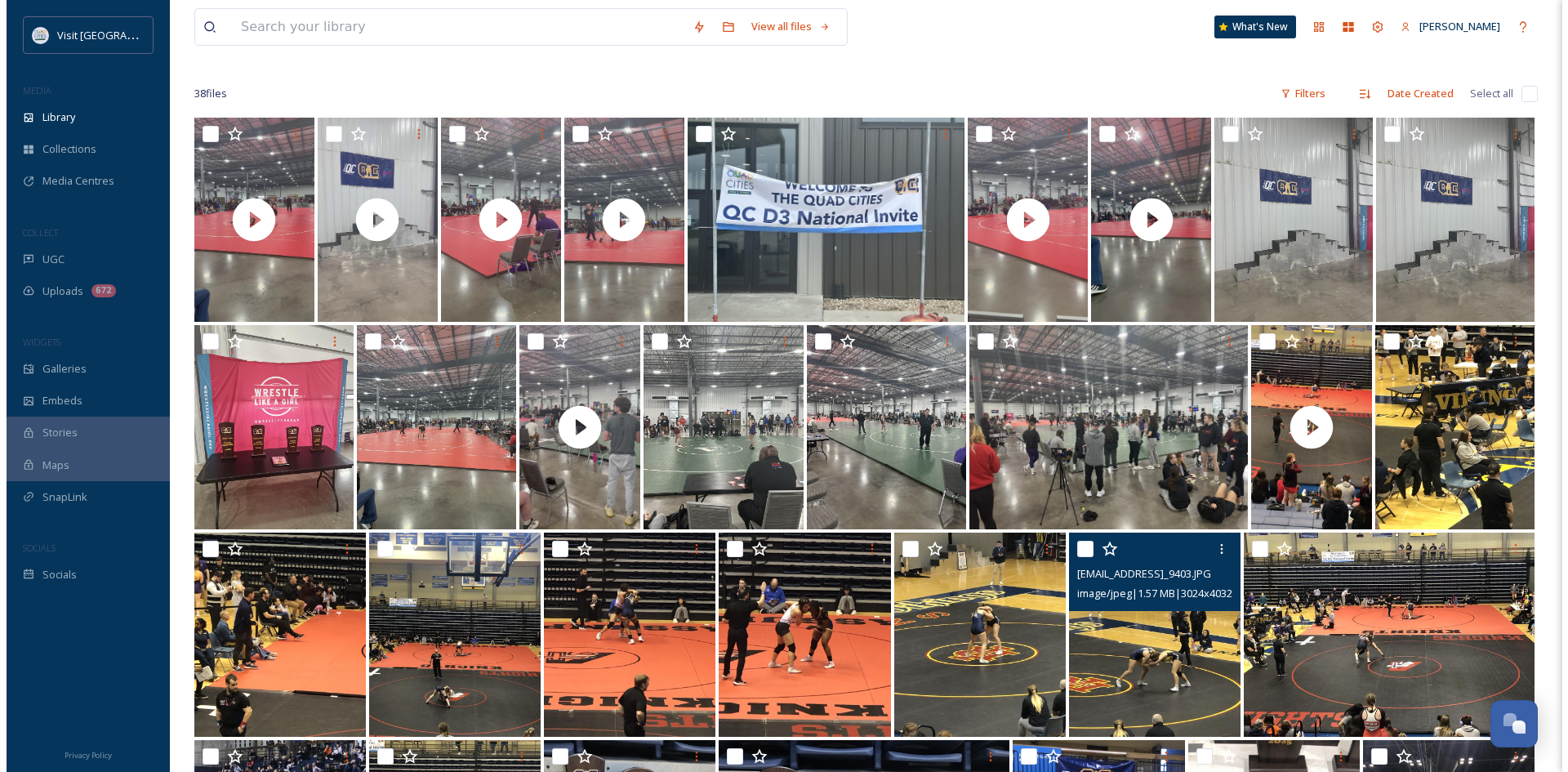
scroll to position [62, 0]
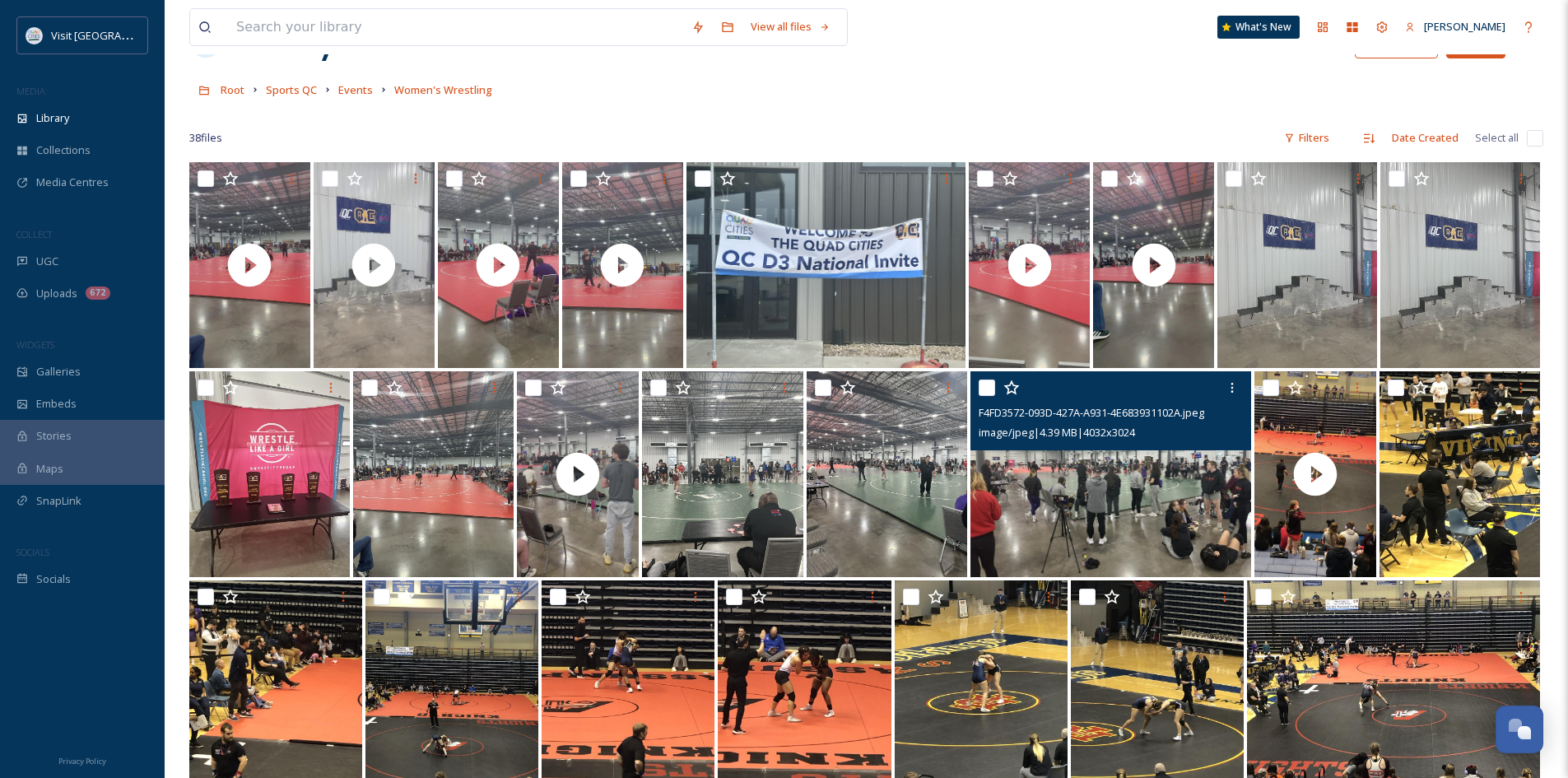
click at [1105, 483] on img at bounding box center [1110, 474] width 280 height 205
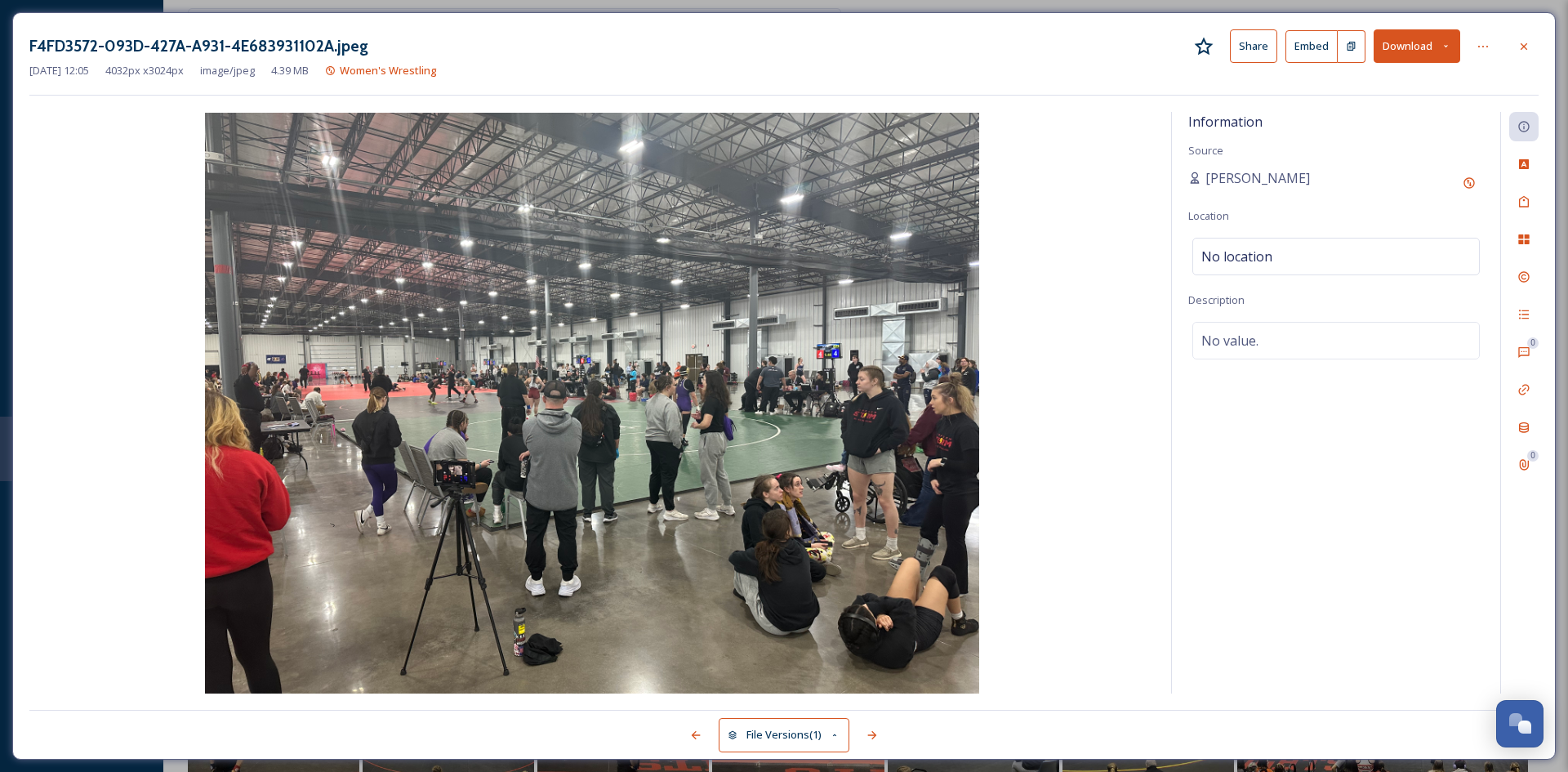
click at [1419, 50] on button "Download" at bounding box center [1418, 46] width 87 height 33
click at [1400, 90] on span "Download Original (4032 x 3024)" at bounding box center [1374, 84] width 155 height 16
